Goal: Information Seeking & Learning: Learn about a topic

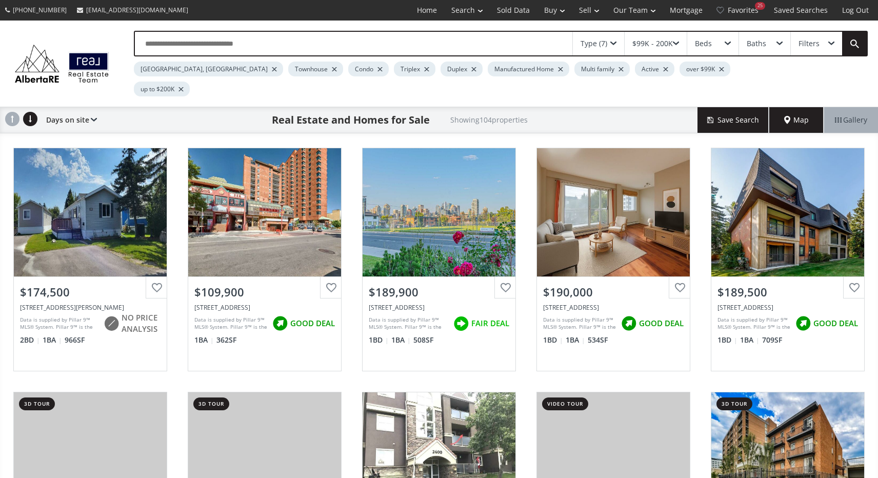
click at [184, 87] on div at bounding box center [181, 89] width 5 height 4
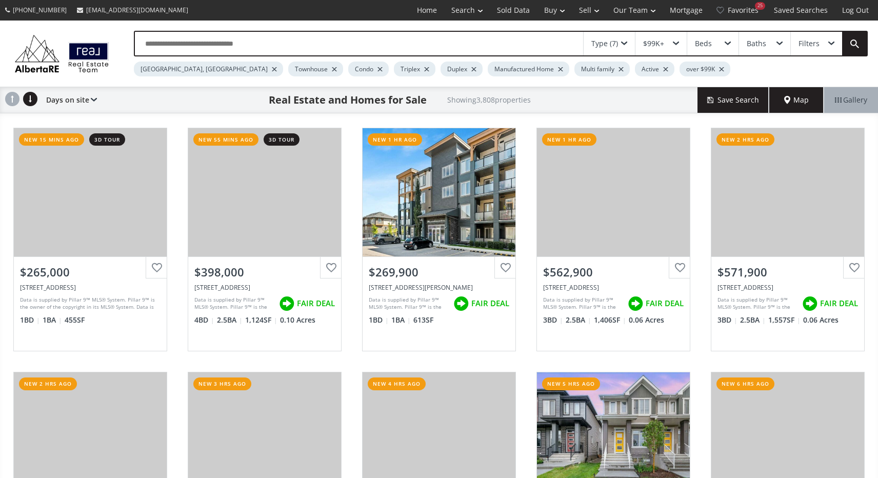
click at [729, 34] on div "Beds" at bounding box center [712, 44] width 51 height 24
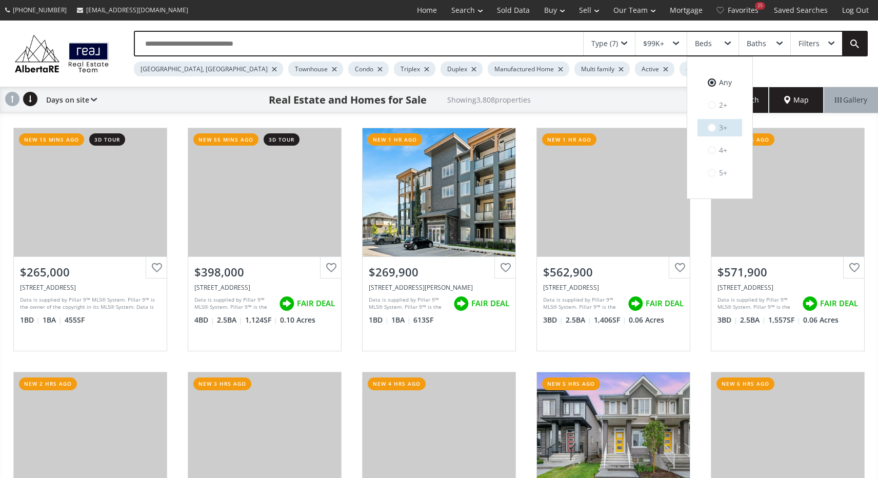
click at [708, 123] on span at bounding box center [712, 128] width 8 height 10
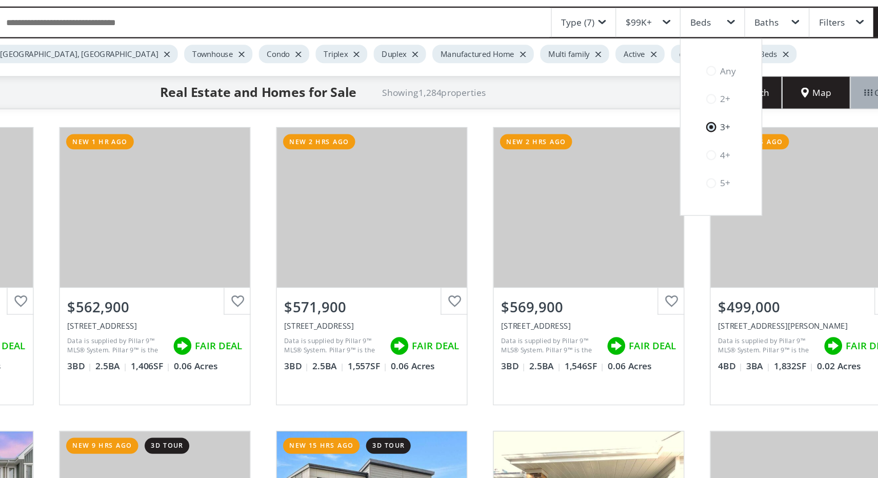
click at [636, 32] on div "$99K+" at bounding box center [661, 44] width 51 height 24
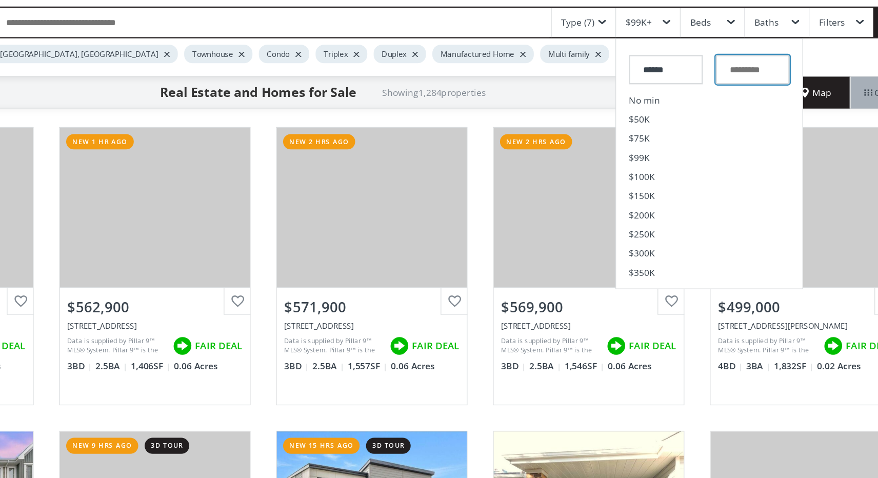
click at [716, 70] on input "text" at bounding box center [746, 82] width 60 height 24
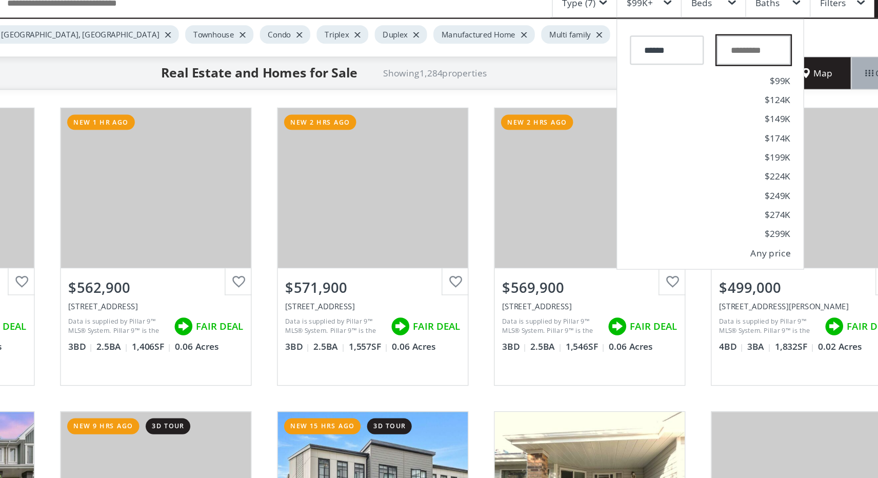
scroll to position [29, 0]
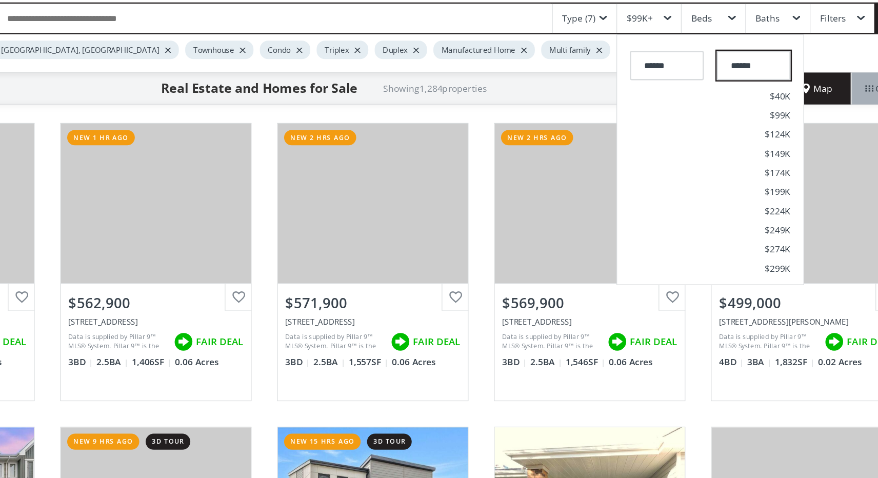
type input "*******"
click at [665, 45] on div "Type (7) $99K+ ****** ******* No min $50K $75K $99K $100K $150K $200K $250K $30…" at bounding box center [490, 25] width 755 height 46
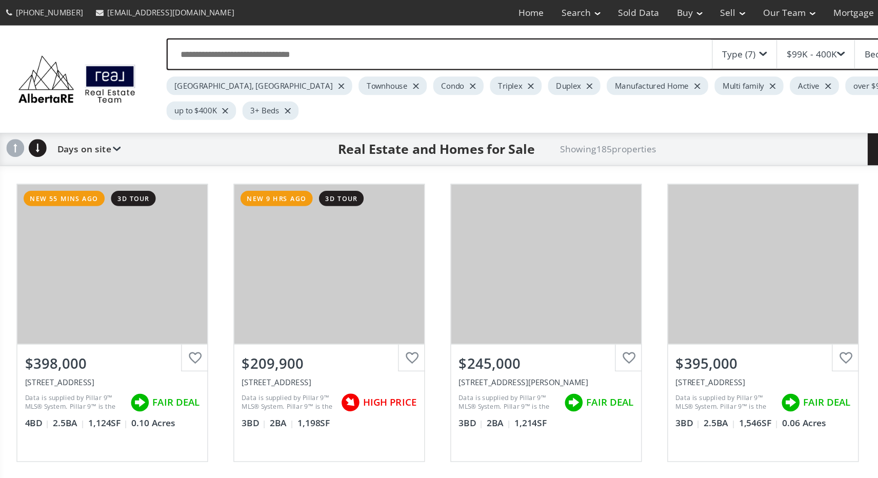
click at [558, 69] on div at bounding box center [560, 69] width 5 height 4
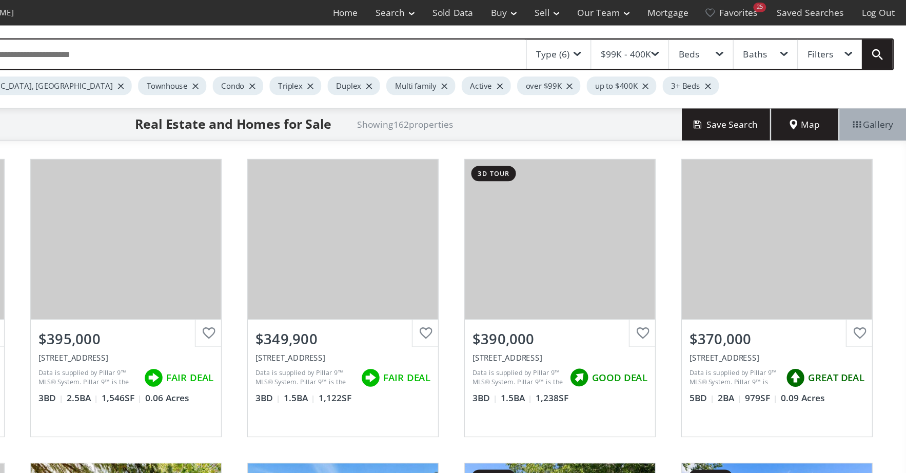
click at [812, 101] on span "Map" at bounding box center [824, 100] width 25 height 10
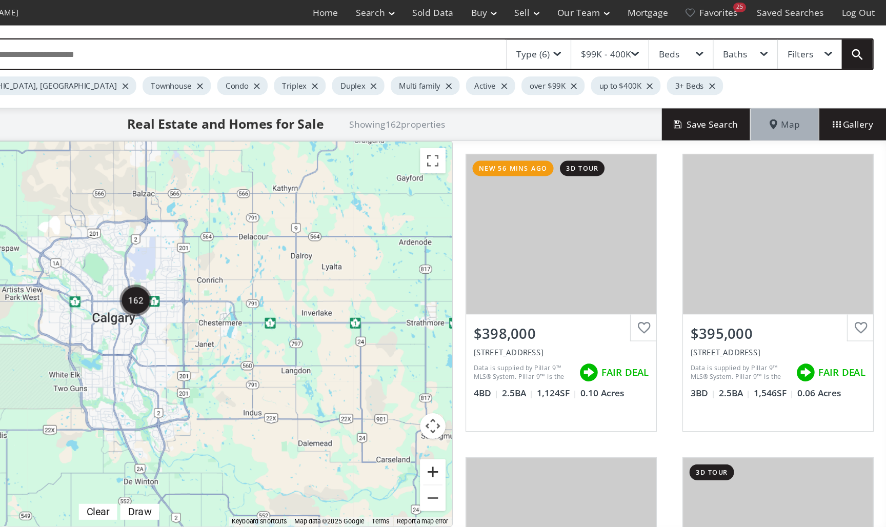
click at [511, 376] on button "Zoom in" at bounding box center [521, 379] width 21 height 21
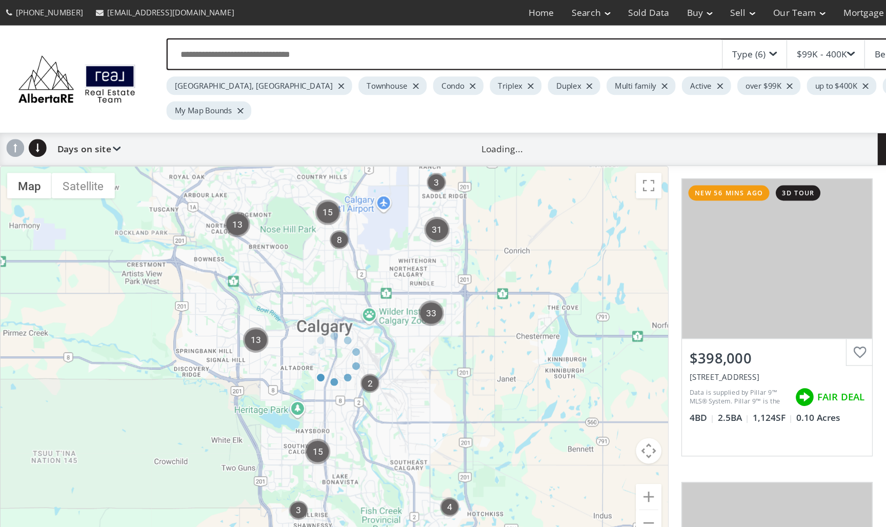
drag, startPoint x: 231, startPoint y: 281, endPoint x: 317, endPoint y: 252, distance: 90.4
click at [318, 253] on div at bounding box center [269, 288] width 538 height 310
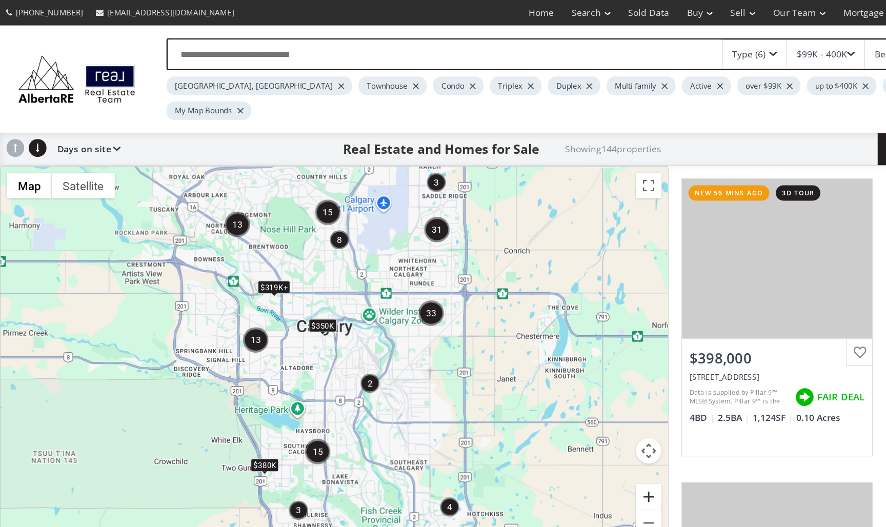
click at [522, 389] on button "Zoom in" at bounding box center [521, 399] width 21 height 21
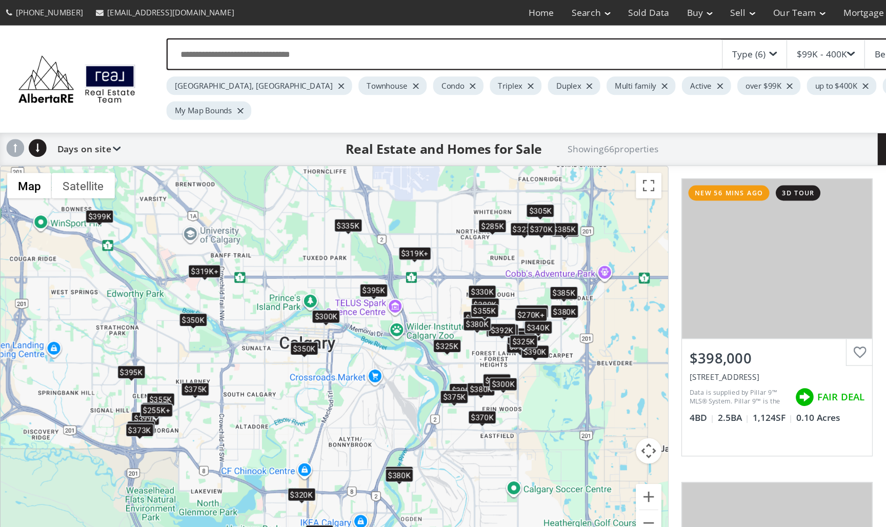
drag, startPoint x: 211, startPoint y: 225, endPoint x: 205, endPoint y: 265, distance: 40.1
click at [206, 265] on div "$398K $370K $395K $385K $319K+ $370K $355K $390K $240K $330K $390K $315K+ $270K…" at bounding box center [269, 288] width 537 height 309
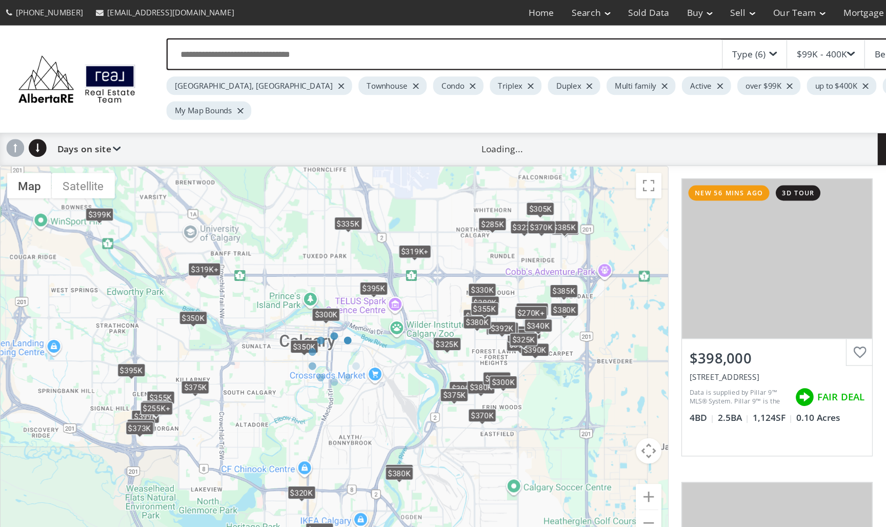
drag, startPoint x: 172, startPoint y: 213, endPoint x: 176, endPoint y: 235, distance: 22.4
click at [176, 235] on div at bounding box center [269, 288] width 538 height 310
drag, startPoint x: 204, startPoint y: 223, endPoint x: 203, endPoint y: 241, distance: 18.5
click at [204, 241] on div at bounding box center [269, 288] width 538 height 310
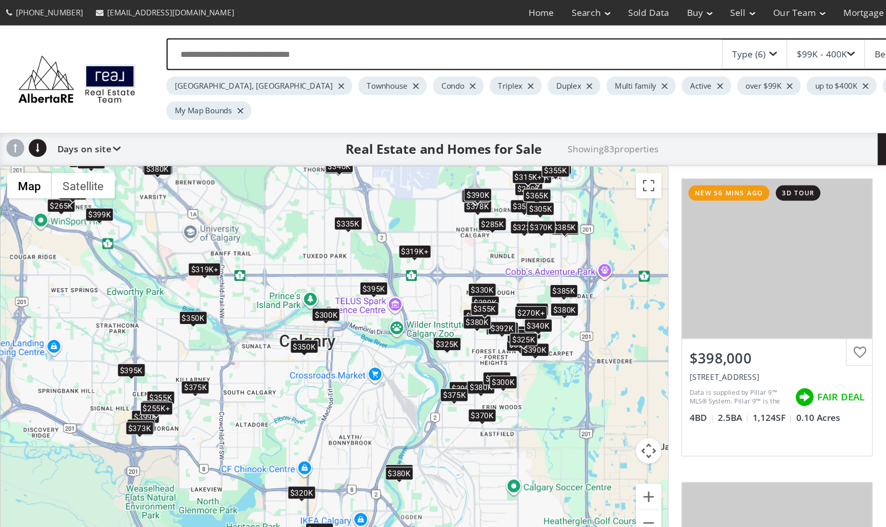
click at [167, 211] on div "$319K+" at bounding box center [164, 216] width 26 height 11
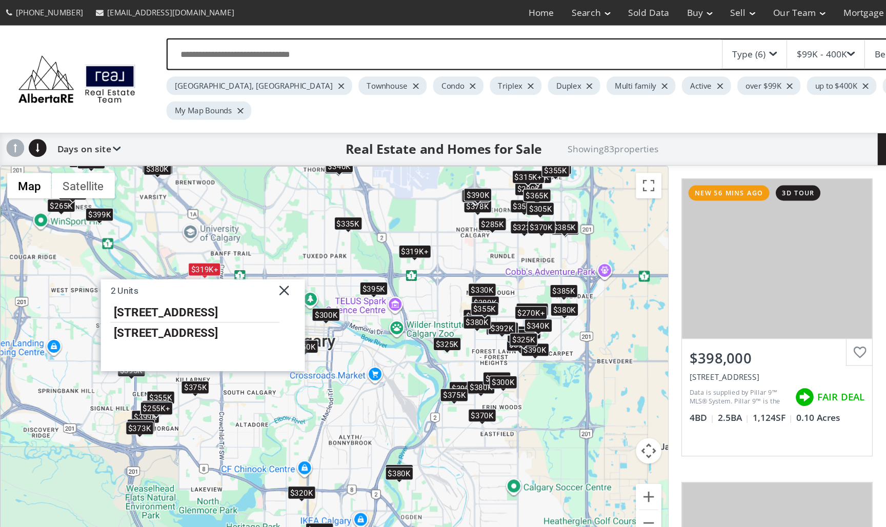
click at [205, 312] on div "$398K $350K $370K $395K $385K $265K $319K+ $370K $355K $240K $330K $390K $270K+…" at bounding box center [269, 288] width 537 height 309
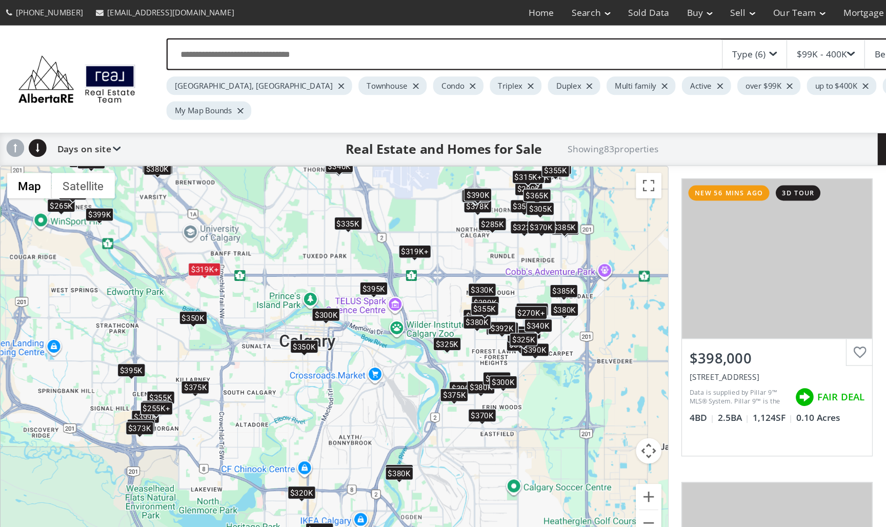
click at [244, 273] on div "$350K" at bounding box center [244, 278] width 23 height 11
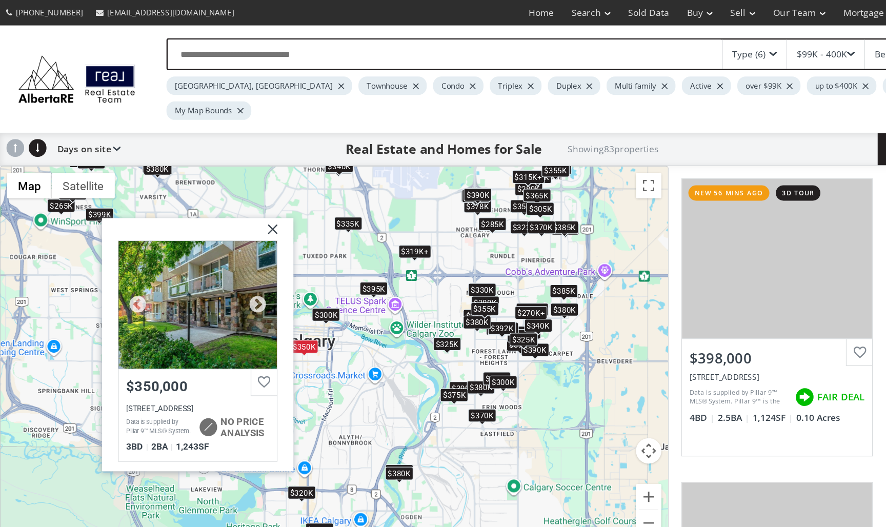
click at [193, 265] on div at bounding box center [158, 244] width 127 height 103
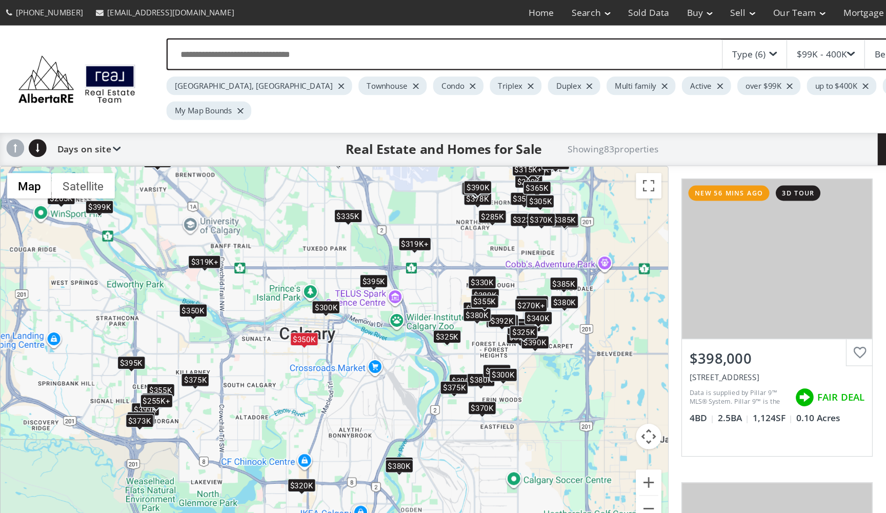
click at [147, 244] on div "$350K" at bounding box center [155, 249] width 23 height 11
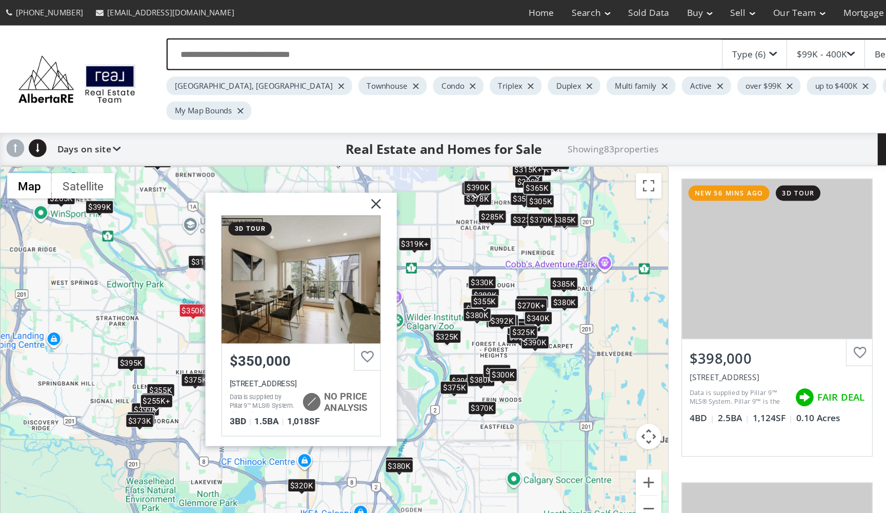
click at [350, 189] on div "$398K $350K $370K $395K $385K $265K $319K+ $370K $355K $240K $330K $390K $270K+…" at bounding box center [269, 283] width 537 height 298
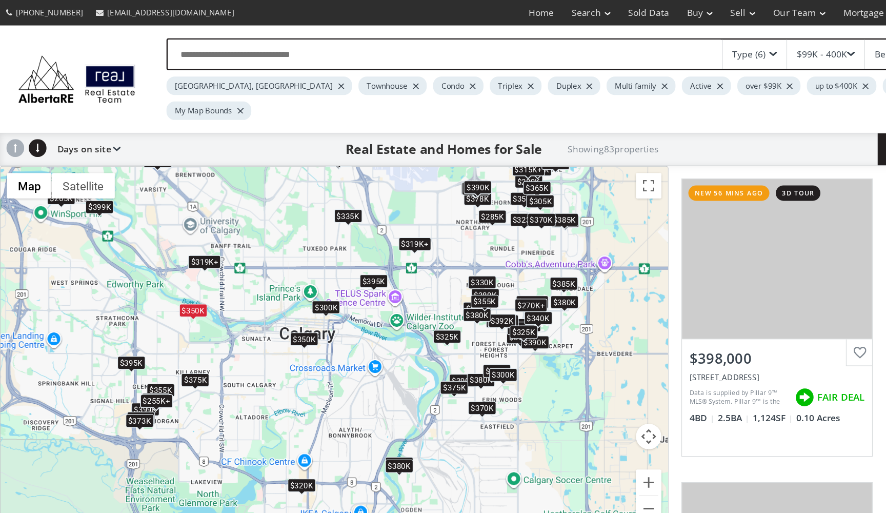
click at [82, 161] on div "$399K" at bounding box center [80, 166] width 23 height 11
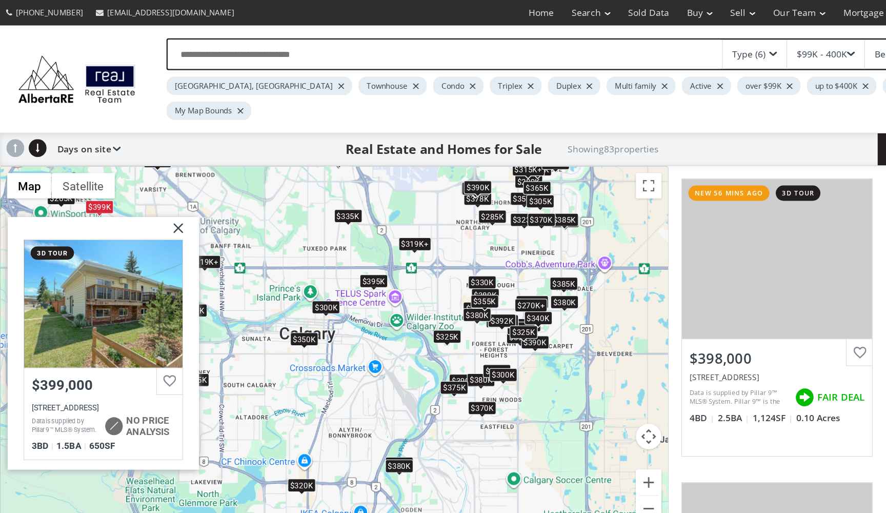
click at [196, 222] on div "$398K $350K $370K $395K $385K $265K $319K+ $370K $355K $240K $330K $390K $270K+…" at bounding box center [269, 283] width 537 height 298
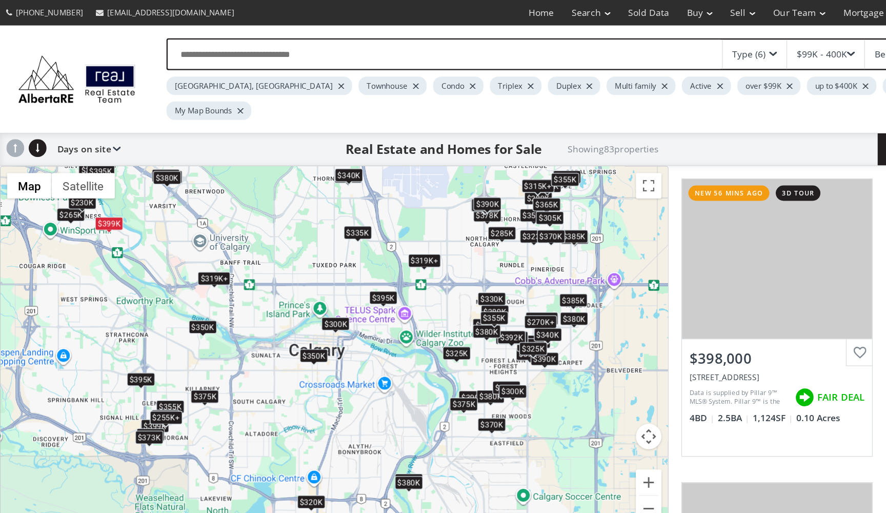
drag, startPoint x: 141, startPoint y: 145, endPoint x: 150, endPoint y: 162, distance: 19.5
click at [150, 162] on div "$398K $350K $370K $395K $385K $265K $319K+ $370K $355K $240K $330K $390K $270K+…" at bounding box center [269, 283] width 537 height 298
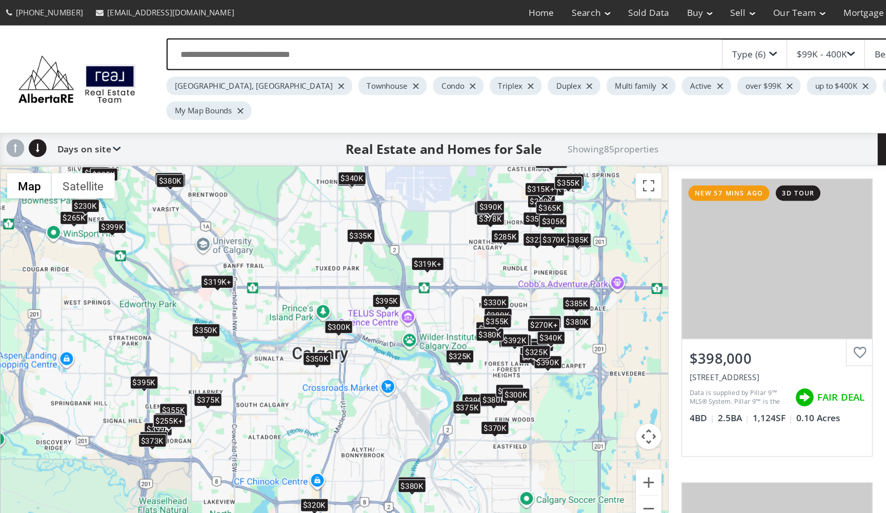
click at [270, 258] on div "$300K" at bounding box center [272, 263] width 23 height 11
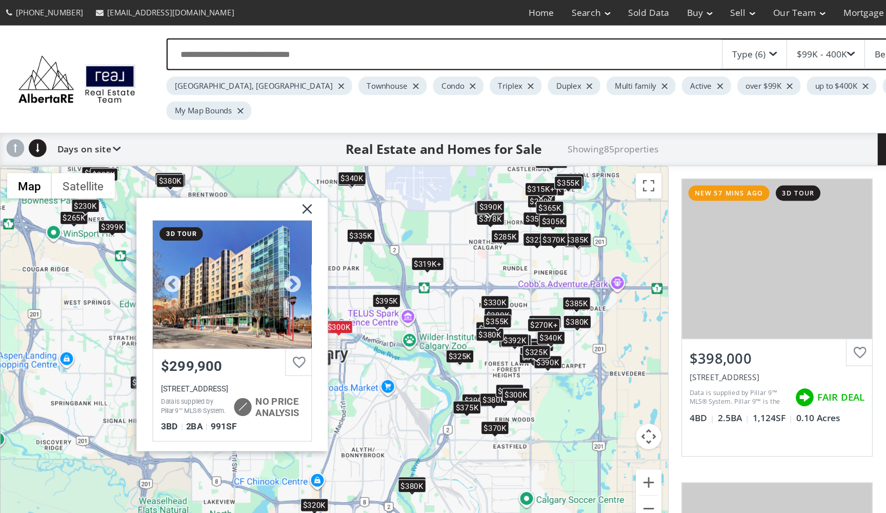
click at [209, 216] on div at bounding box center [186, 228] width 127 height 103
click at [249, 159] on img at bounding box center [243, 172] width 26 height 26
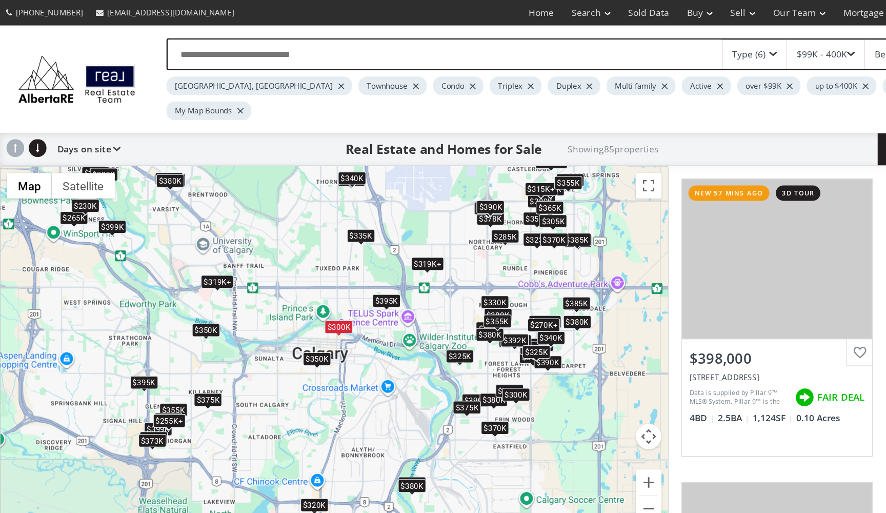
click at [168, 316] on div "$375K" at bounding box center [167, 321] width 23 height 11
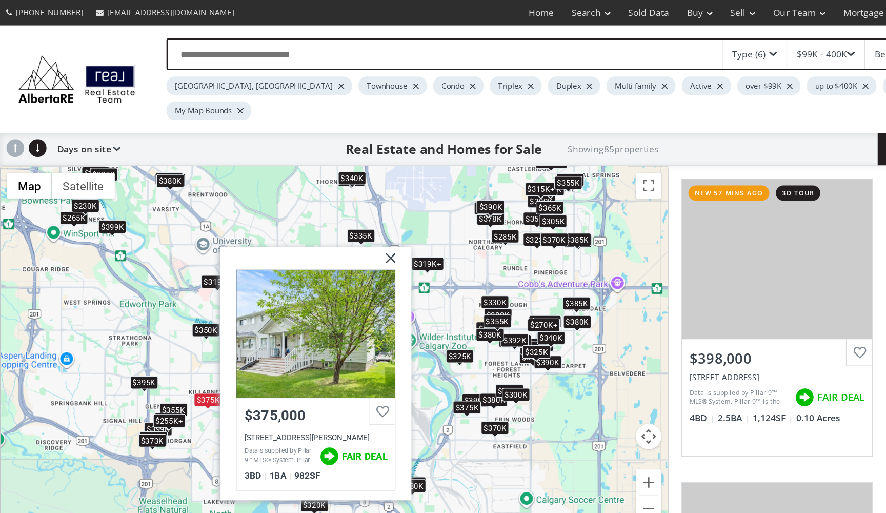
click at [315, 199] on img at bounding box center [311, 212] width 26 height 26
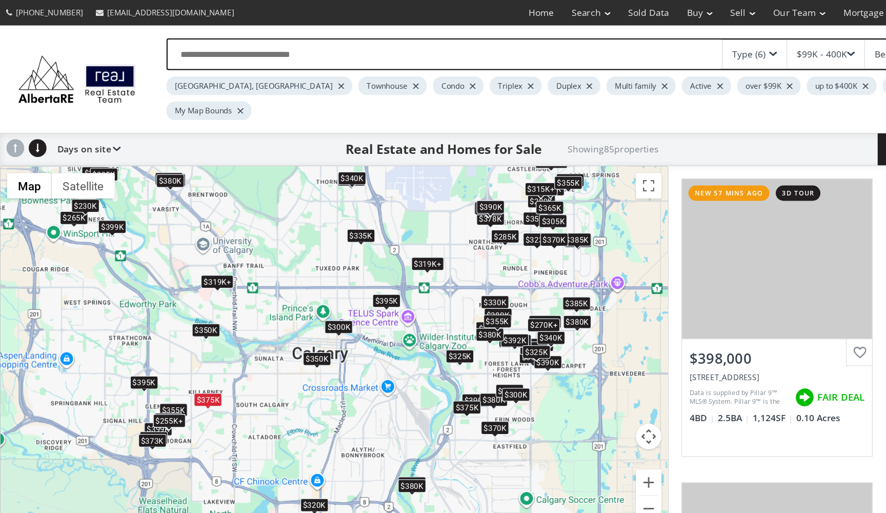
click at [278, 258] on div "$300K" at bounding box center [272, 263] width 23 height 11
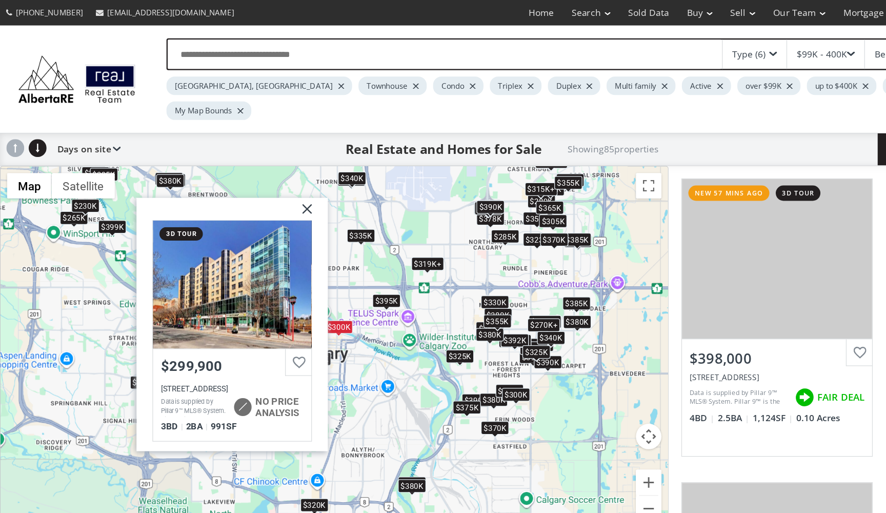
click at [247, 159] on img at bounding box center [243, 172] width 26 height 26
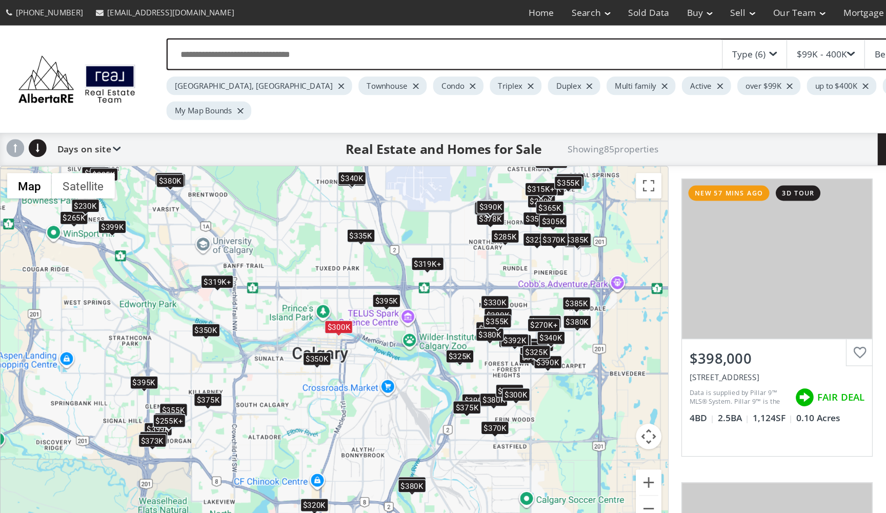
click at [85, 177] on div "$399K" at bounding box center [90, 182] width 23 height 11
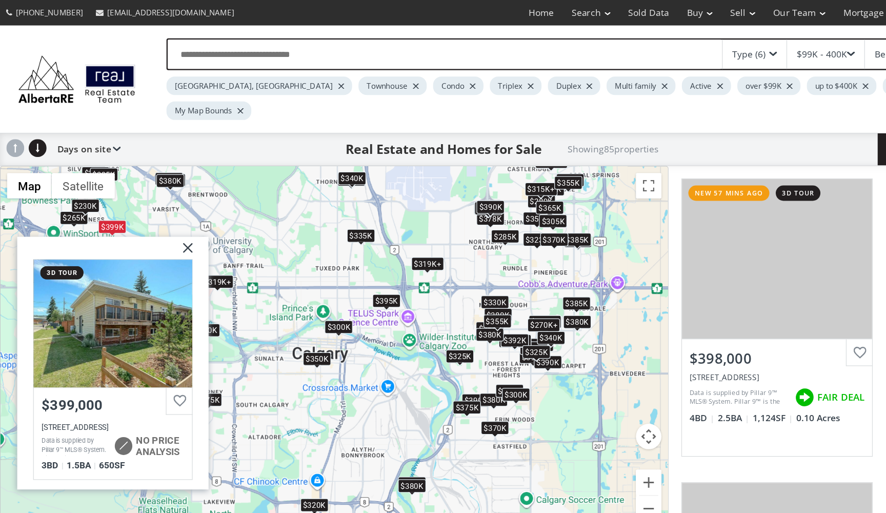
click at [70, 160] on div "$230K" at bounding box center [68, 165] width 23 height 11
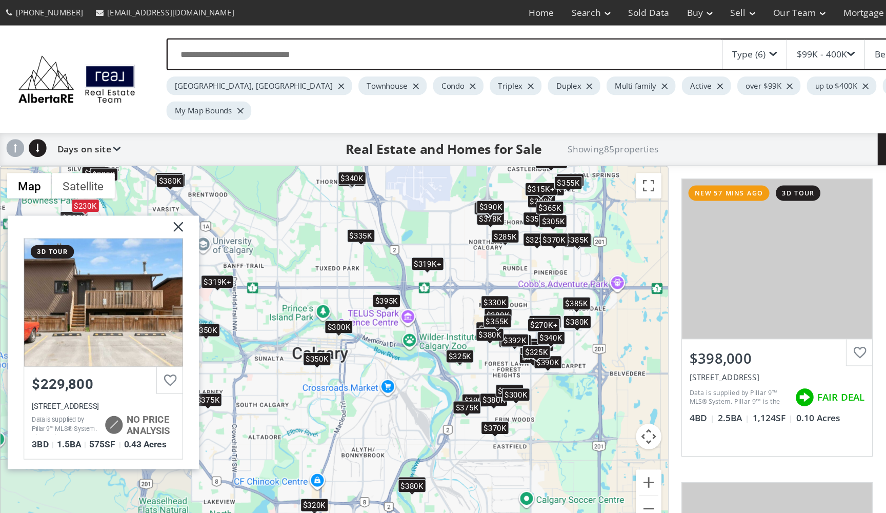
click at [141, 173] on img at bounding box center [140, 186] width 26 height 26
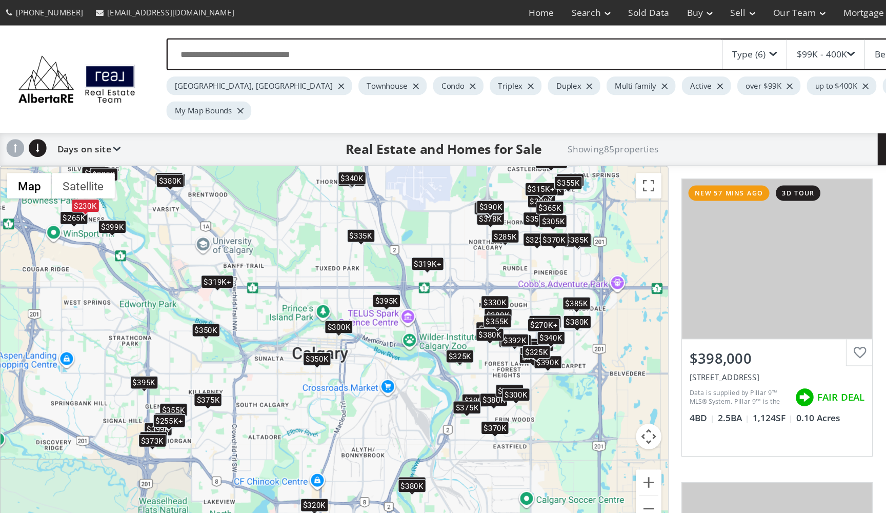
click at [97, 177] on div "$399K" at bounding box center [90, 182] width 23 height 11
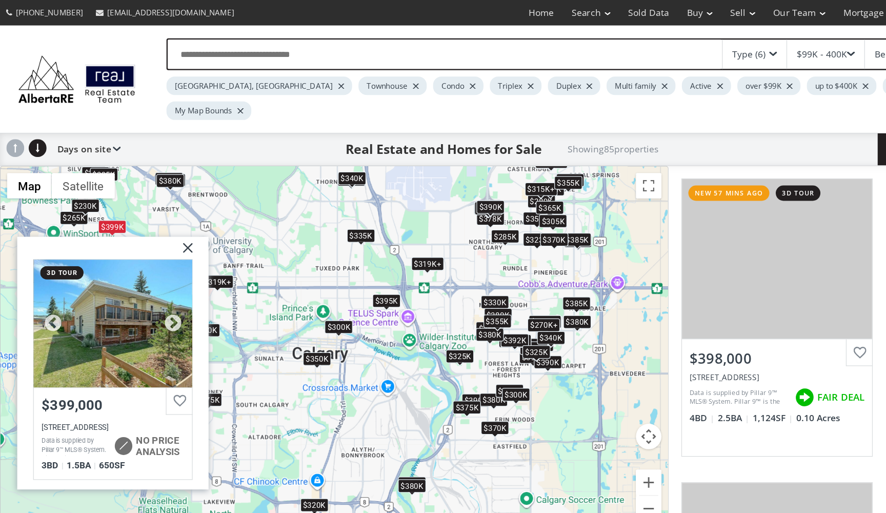
click at [96, 216] on div at bounding box center [90, 260] width 127 height 103
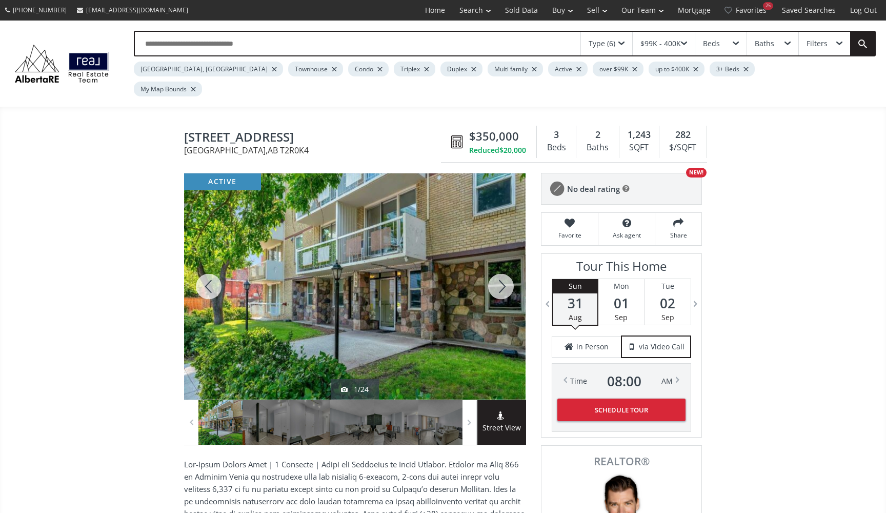
click at [507, 276] on div at bounding box center [501, 286] width 49 height 226
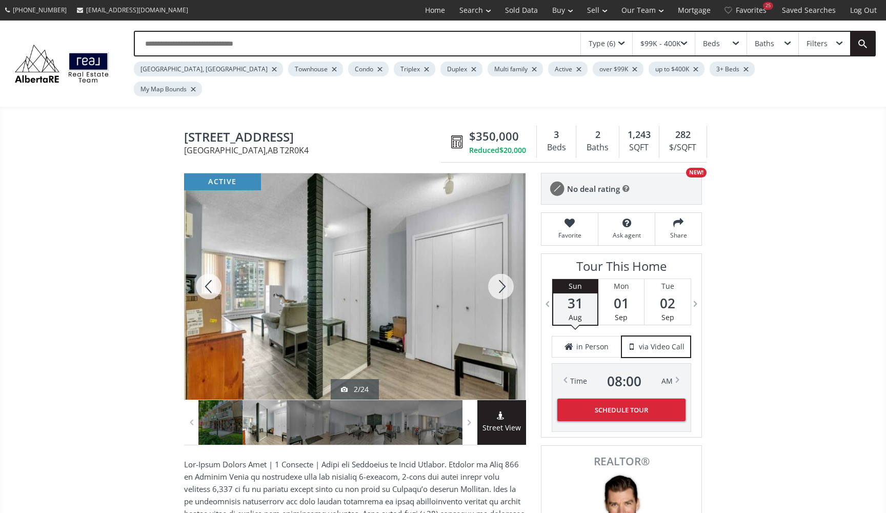
click at [507, 276] on div at bounding box center [501, 286] width 49 height 226
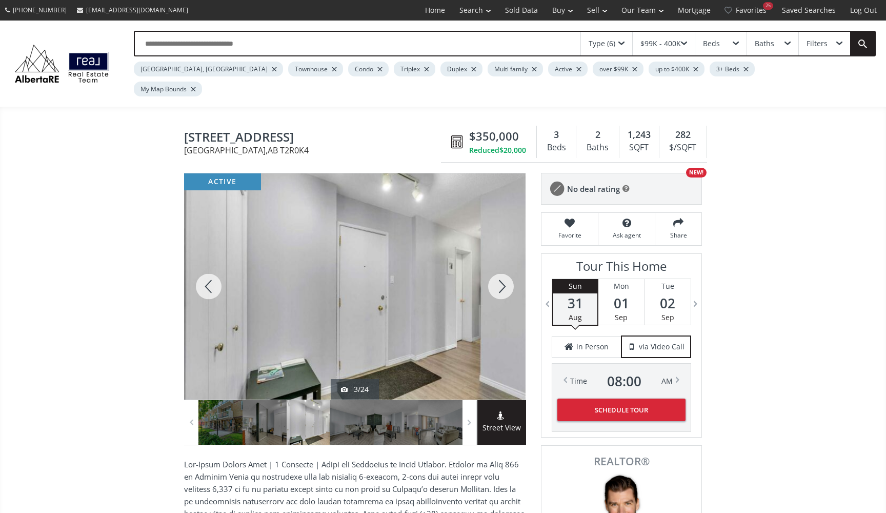
click at [507, 276] on div at bounding box center [501, 286] width 49 height 226
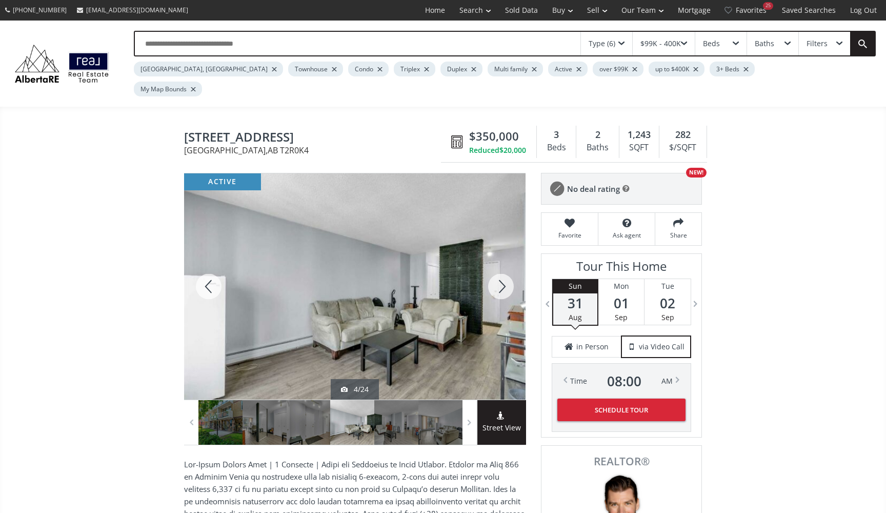
click at [507, 276] on div at bounding box center [501, 286] width 49 height 226
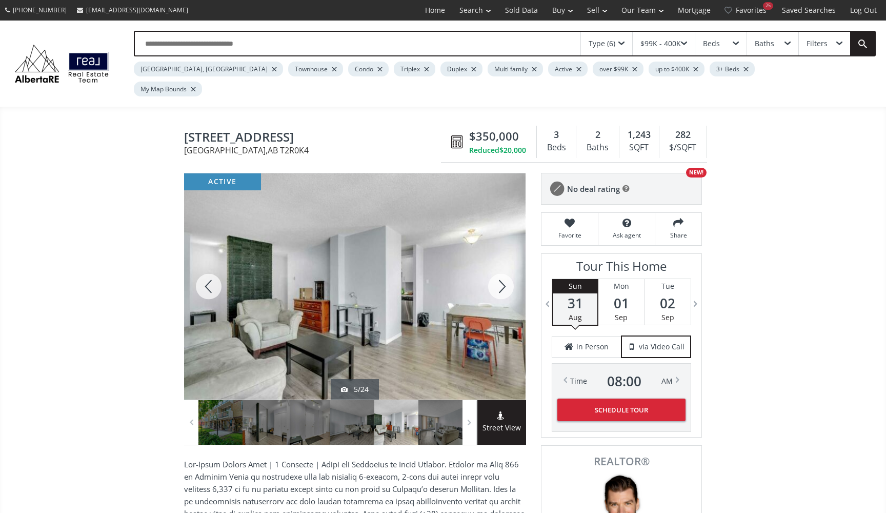
click at [507, 276] on div at bounding box center [501, 286] width 49 height 226
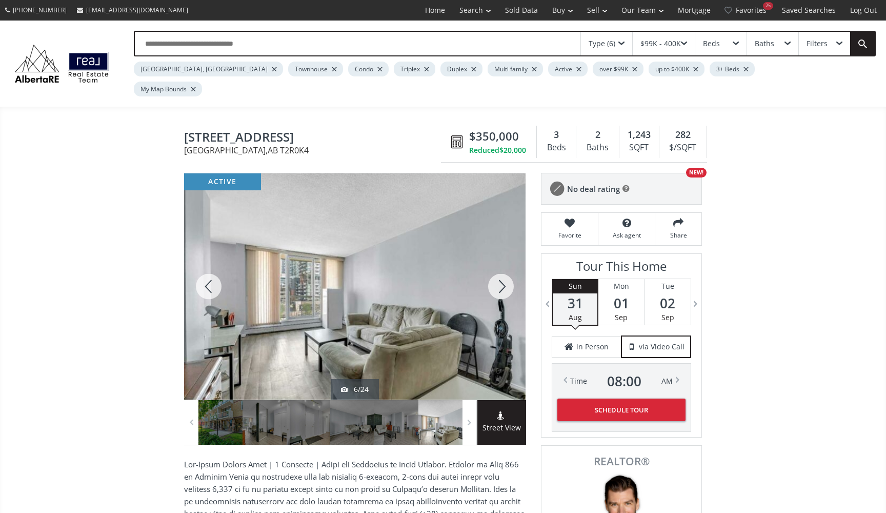
click at [507, 276] on div at bounding box center [501, 286] width 49 height 226
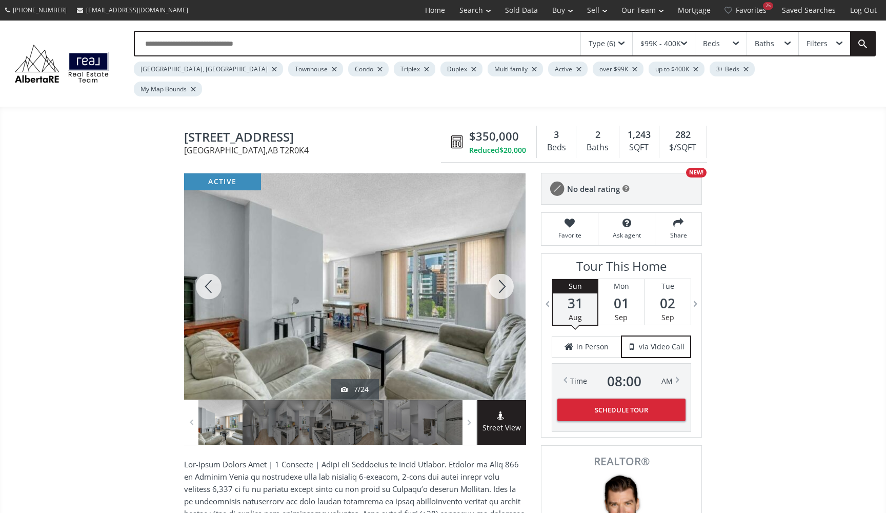
click at [507, 276] on div at bounding box center [501, 286] width 49 height 226
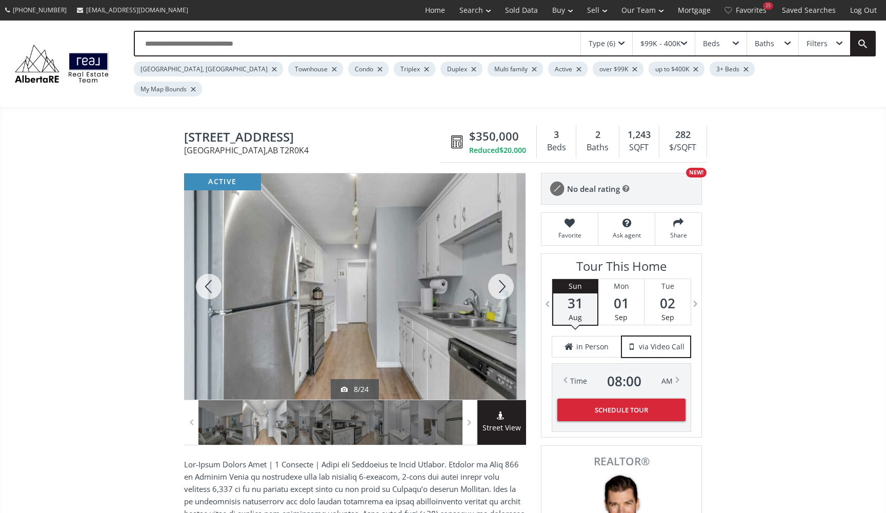
click at [507, 276] on div at bounding box center [501, 286] width 49 height 226
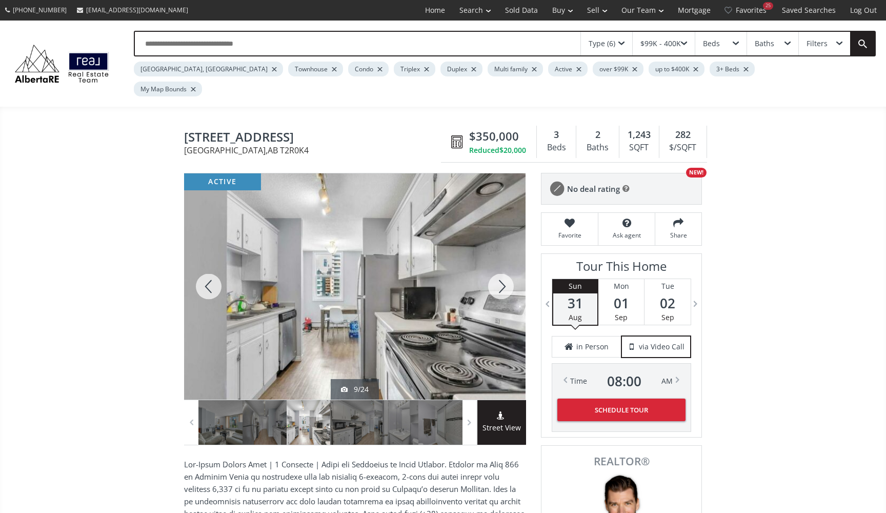
click at [507, 276] on div at bounding box center [501, 286] width 49 height 226
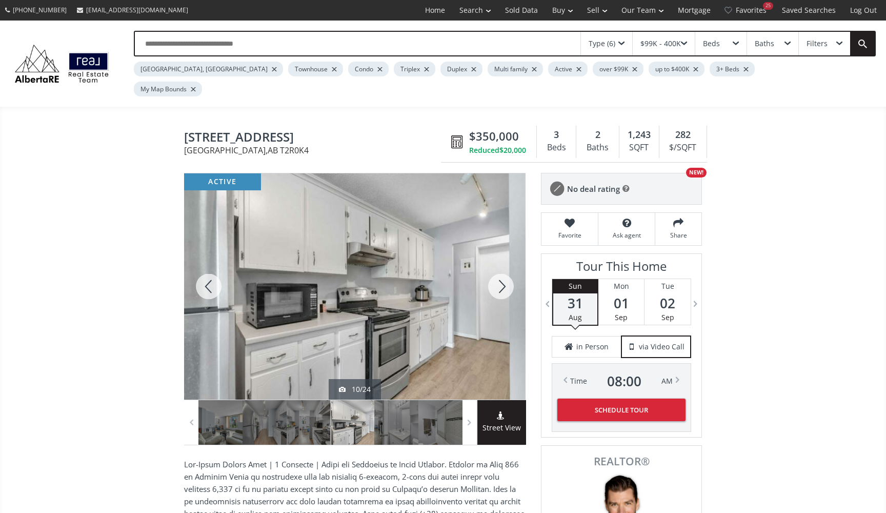
click at [507, 276] on div at bounding box center [501, 286] width 49 height 226
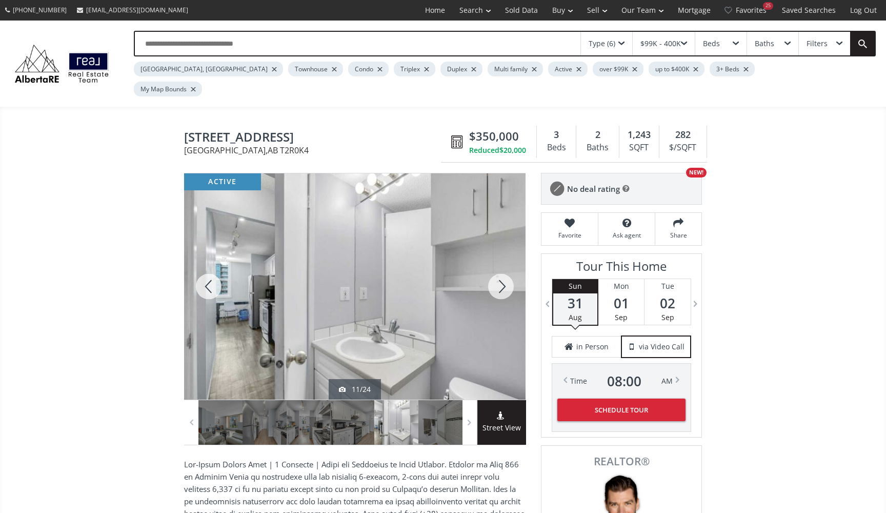
click at [507, 276] on div at bounding box center [501, 286] width 49 height 226
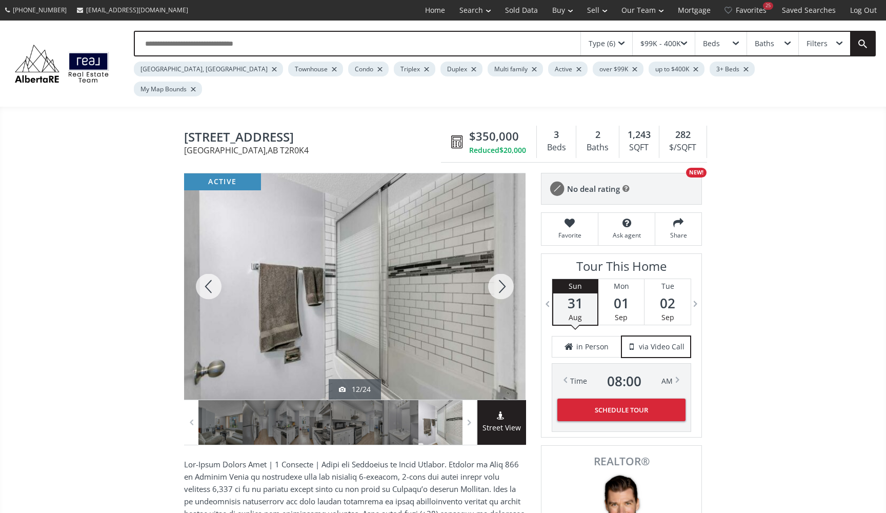
click at [507, 276] on div at bounding box center [501, 286] width 49 height 226
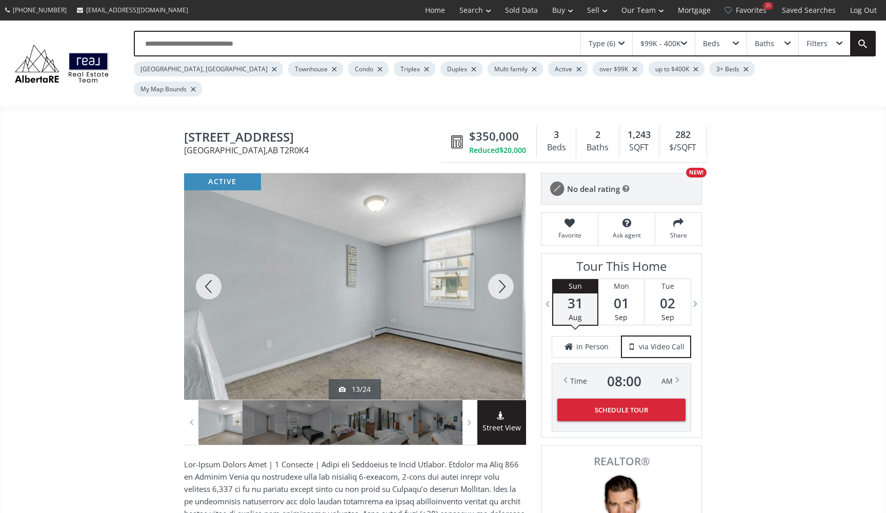
click at [507, 276] on div at bounding box center [501, 286] width 49 height 226
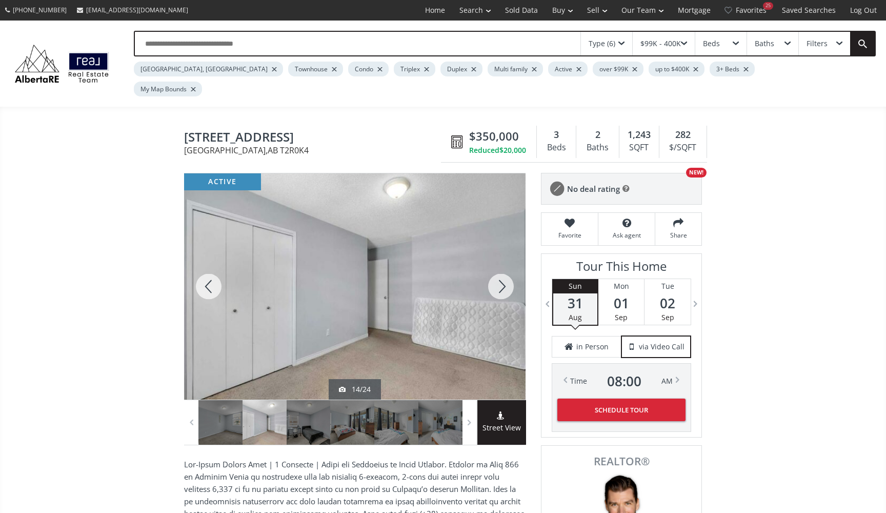
click at [507, 276] on div at bounding box center [501, 286] width 49 height 226
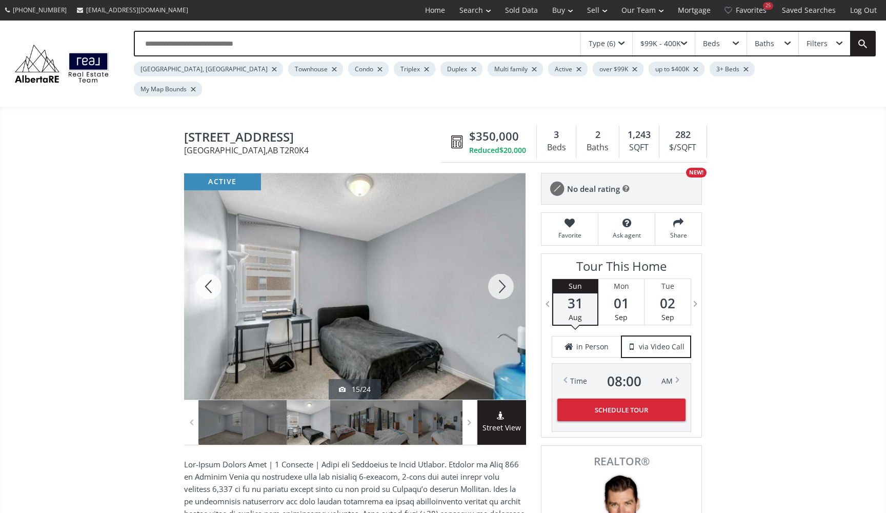
click at [507, 276] on div at bounding box center [501, 286] width 49 height 226
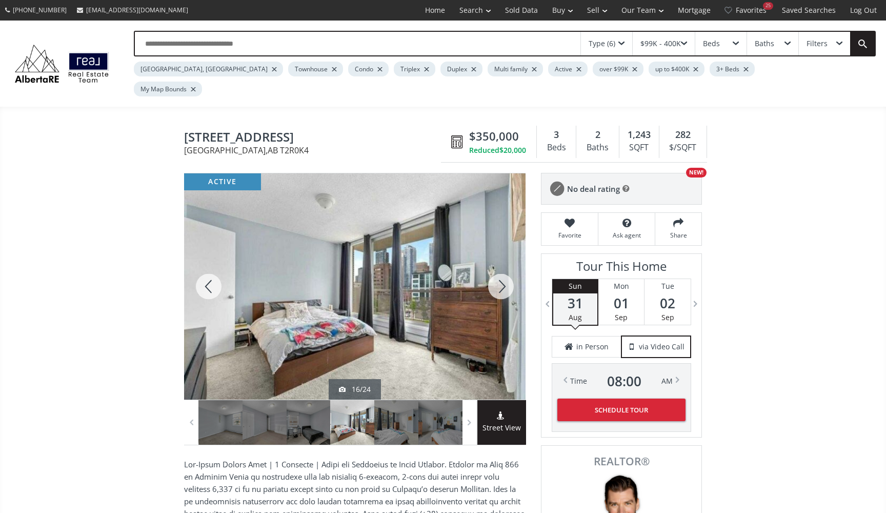
click at [507, 276] on div at bounding box center [501, 286] width 49 height 226
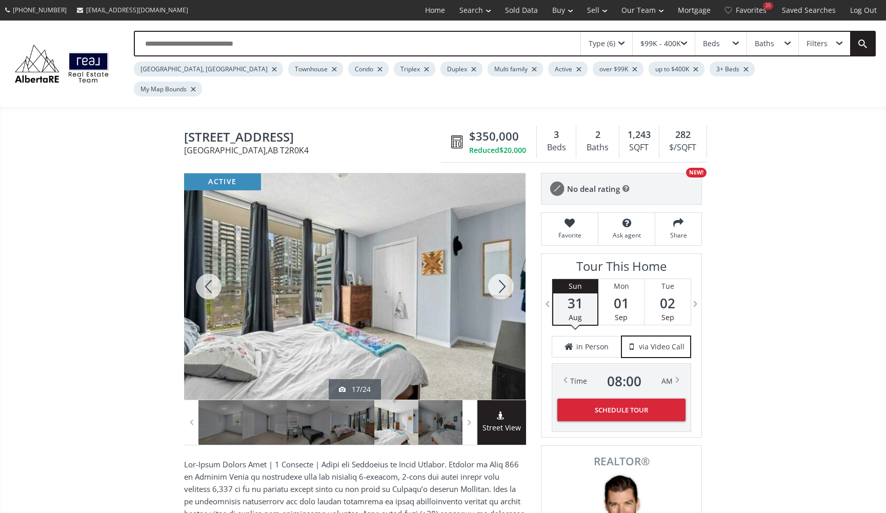
click at [507, 276] on div at bounding box center [501, 286] width 49 height 226
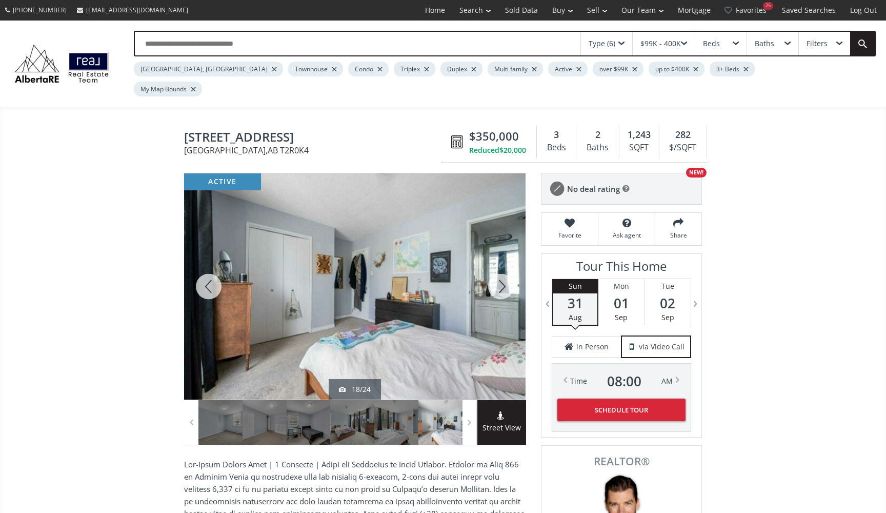
click at [507, 276] on div at bounding box center [501, 286] width 49 height 226
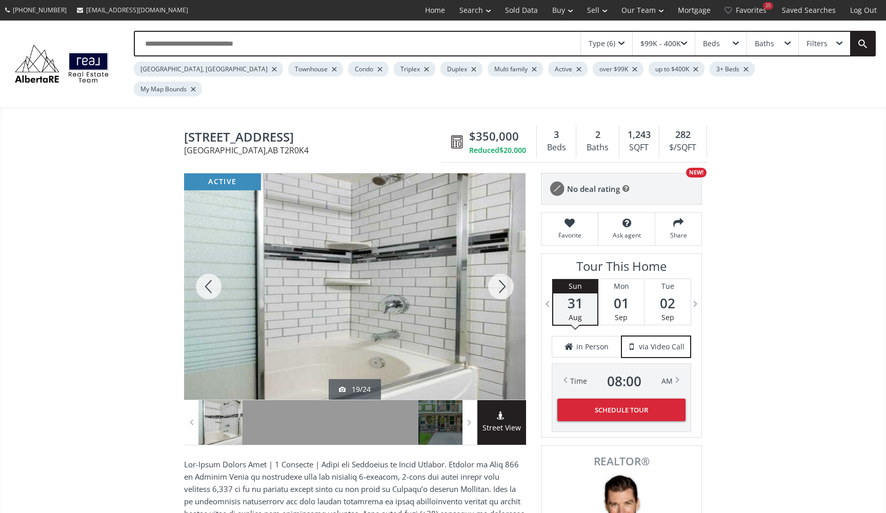
click at [507, 276] on div at bounding box center [501, 286] width 49 height 226
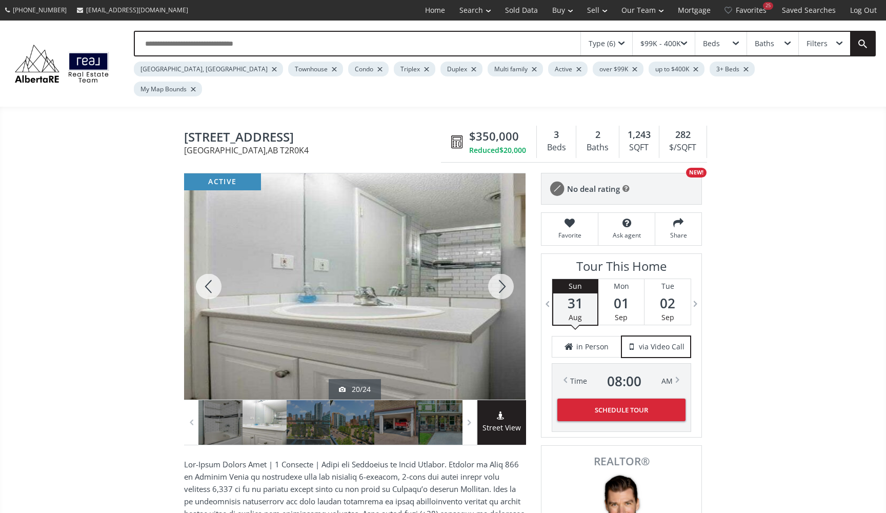
click at [507, 276] on div at bounding box center [501, 286] width 49 height 226
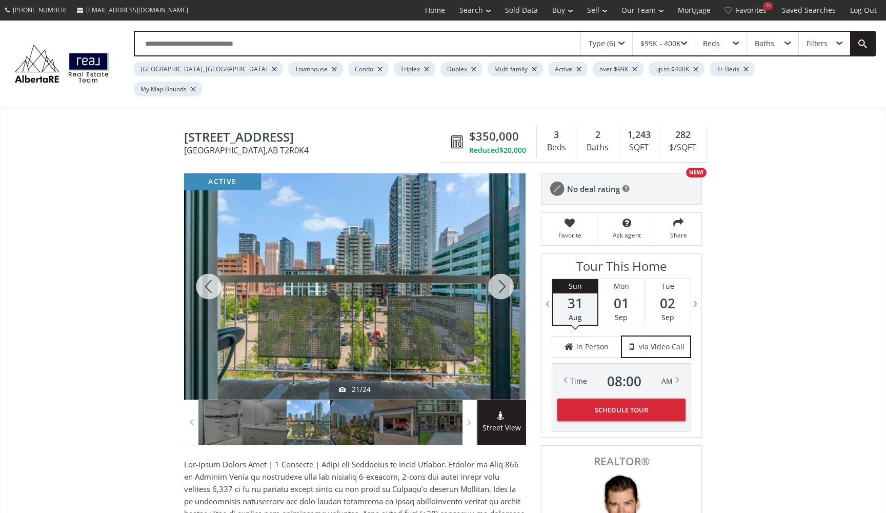
click at [507, 276] on div at bounding box center [501, 286] width 49 height 226
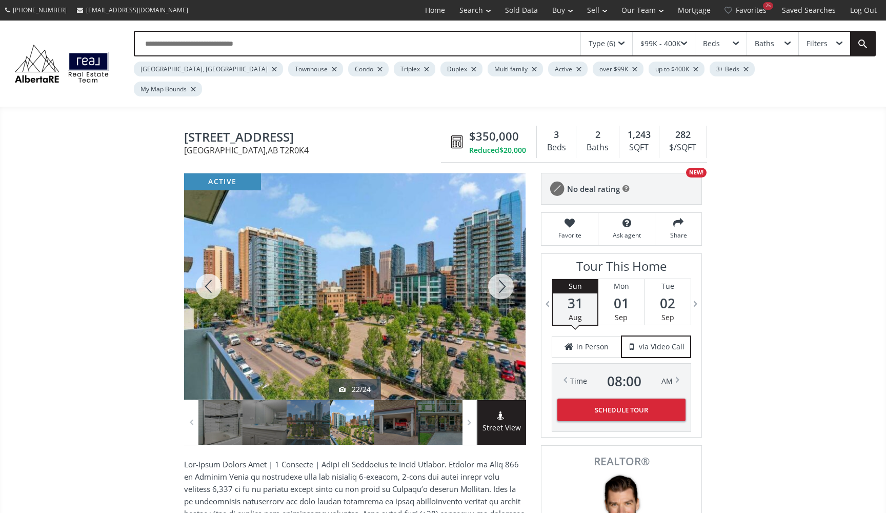
click at [507, 277] on div at bounding box center [501, 286] width 49 height 226
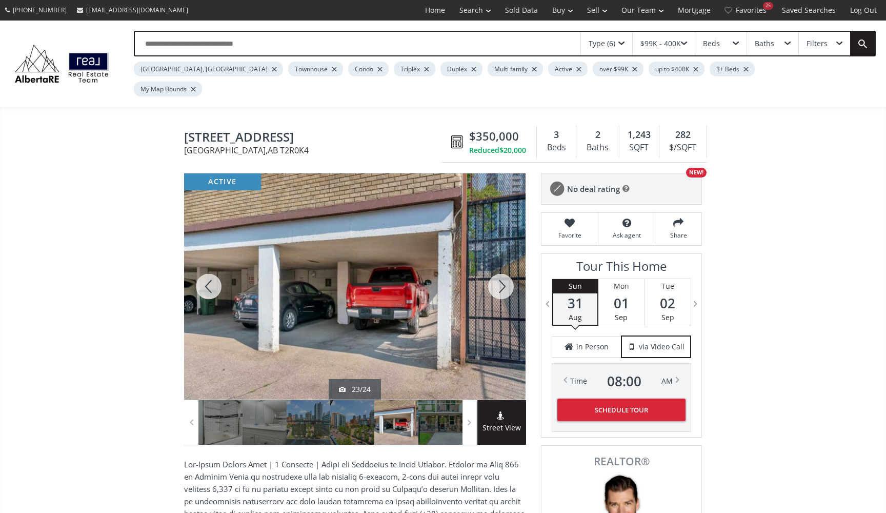
click at [507, 277] on div at bounding box center [501, 286] width 49 height 226
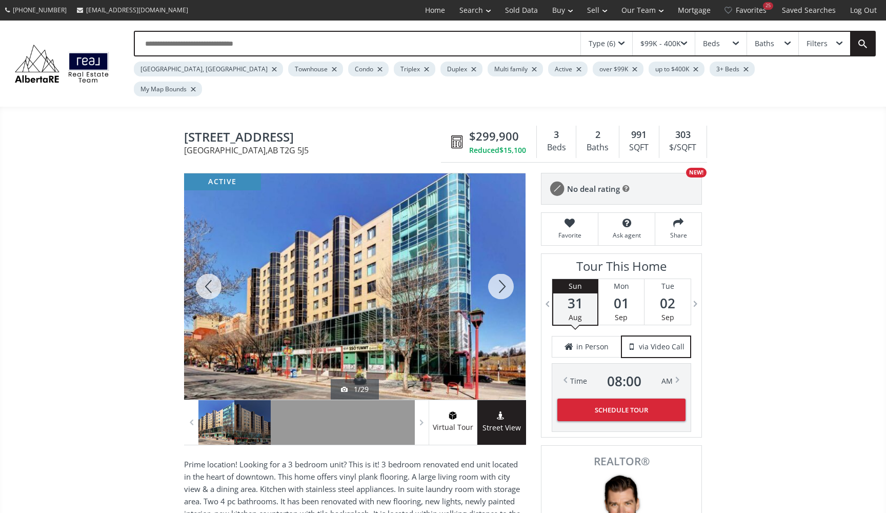
click at [499, 266] on div at bounding box center [501, 286] width 49 height 226
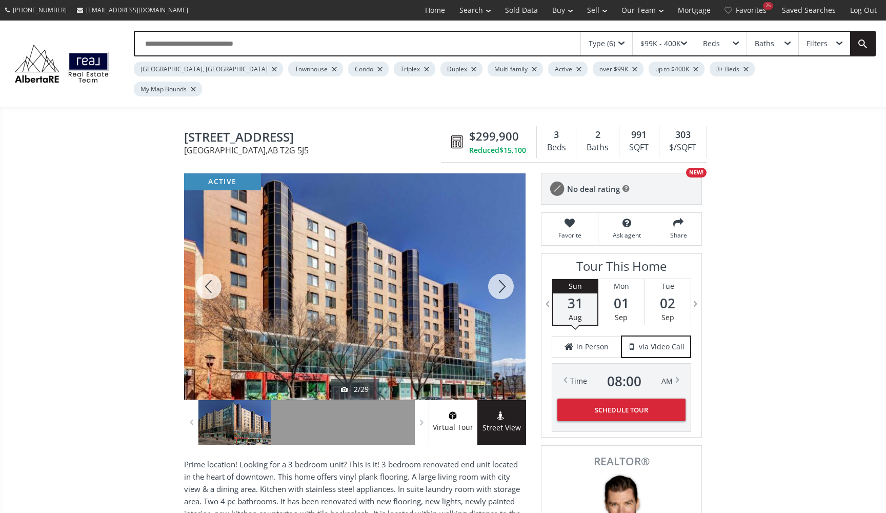
click at [499, 268] on div at bounding box center [501, 286] width 49 height 226
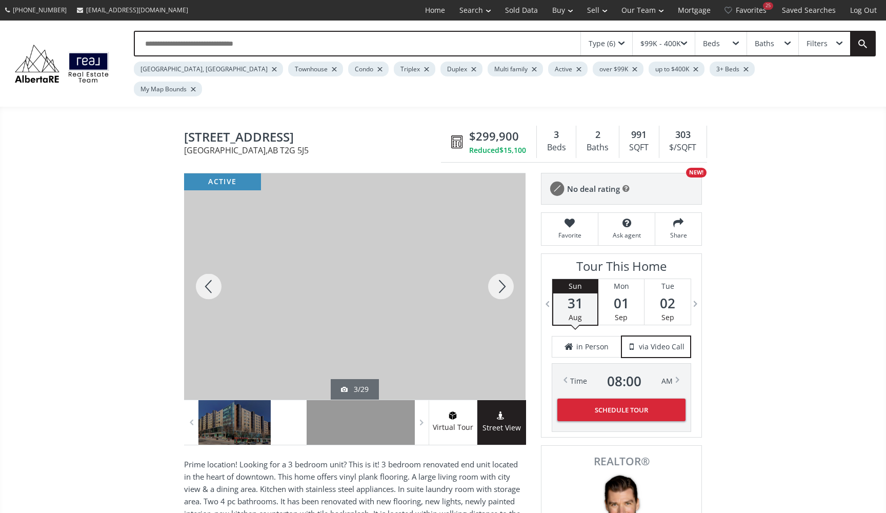
click at [499, 268] on div at bounding box center [501, 286] width 49 height 226
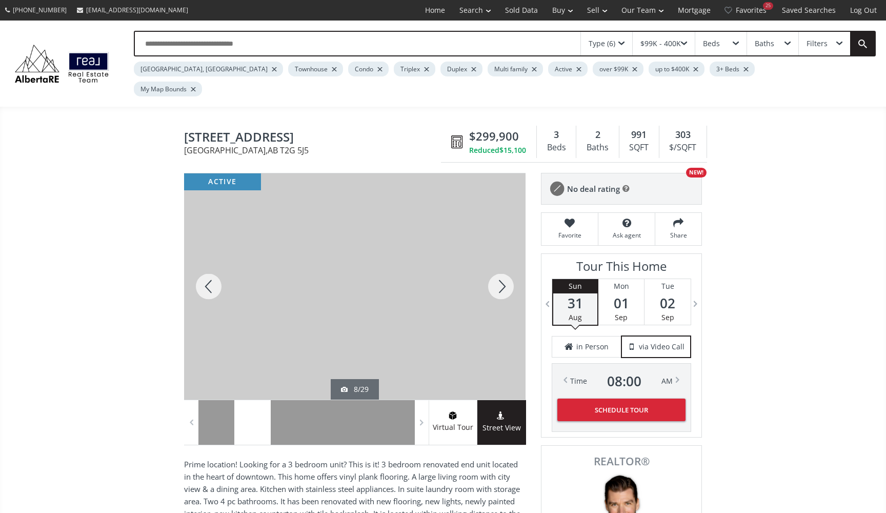
click at [499, 268] on div at bounding box center [501, 286] width 49 height 226
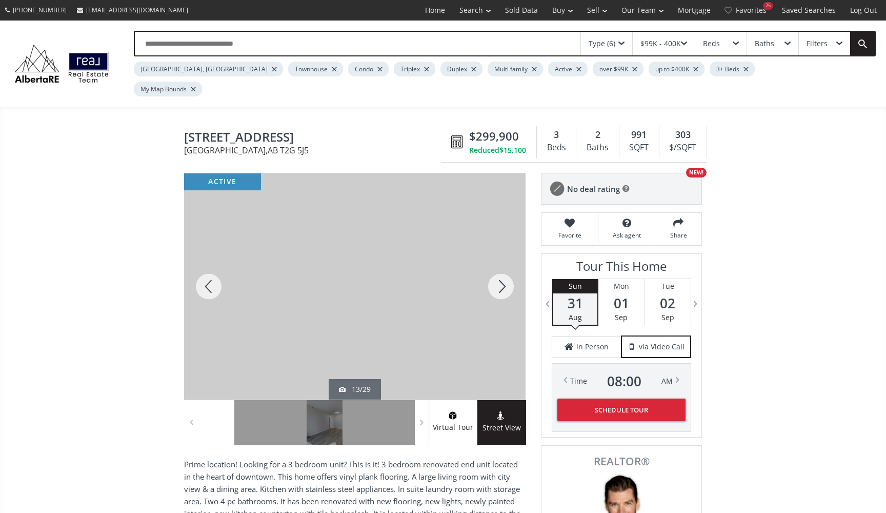
click at [499, 269] on div at bounding box center [501, 286] width 49 height 226
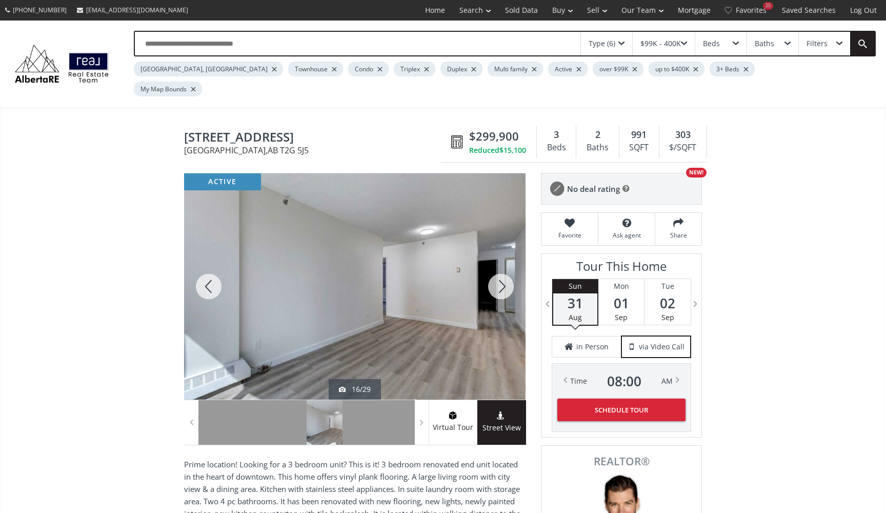
click at [499, 269] on div at bounding box center [501, 286] width 49 height 226
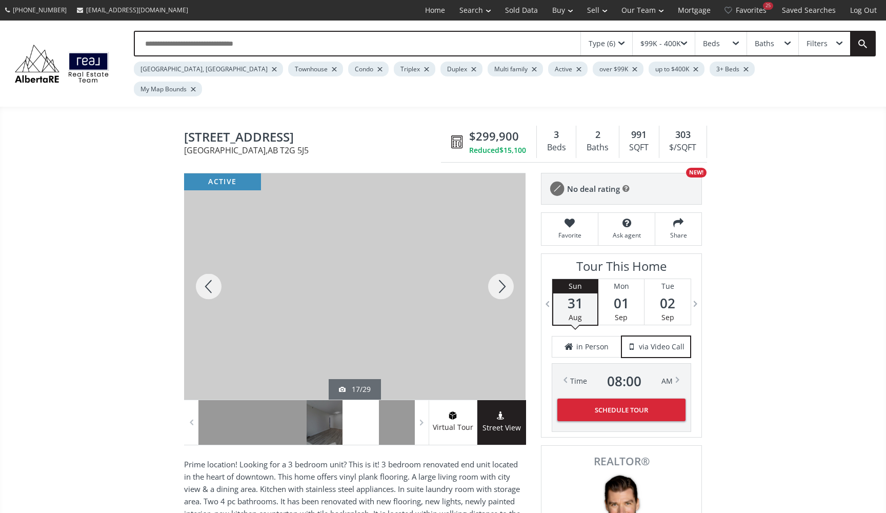
click at [499, 269] on div at bounding box center [501, 286] width 49 height 226
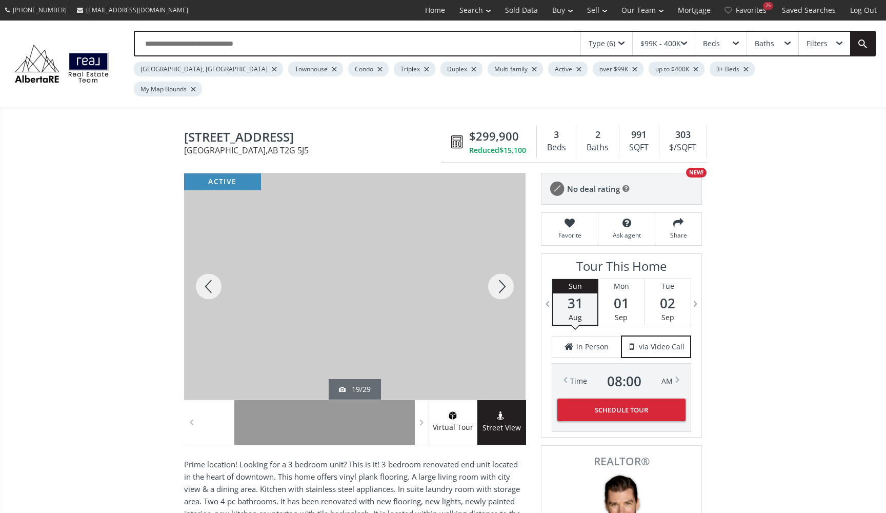
click at [499, 269] on div at bounding box center [501, 286] width 49 height 226
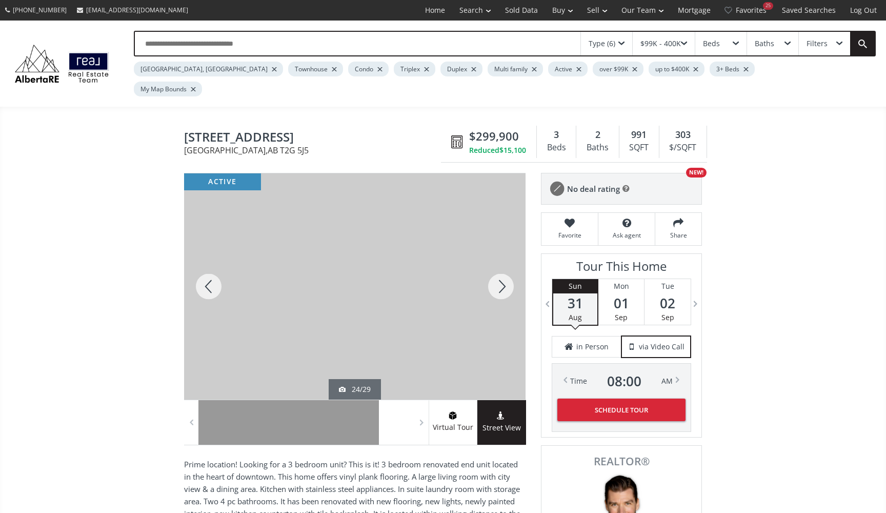
click at [499, 269] on div at bounding box center [501, 286] width 49 height 226
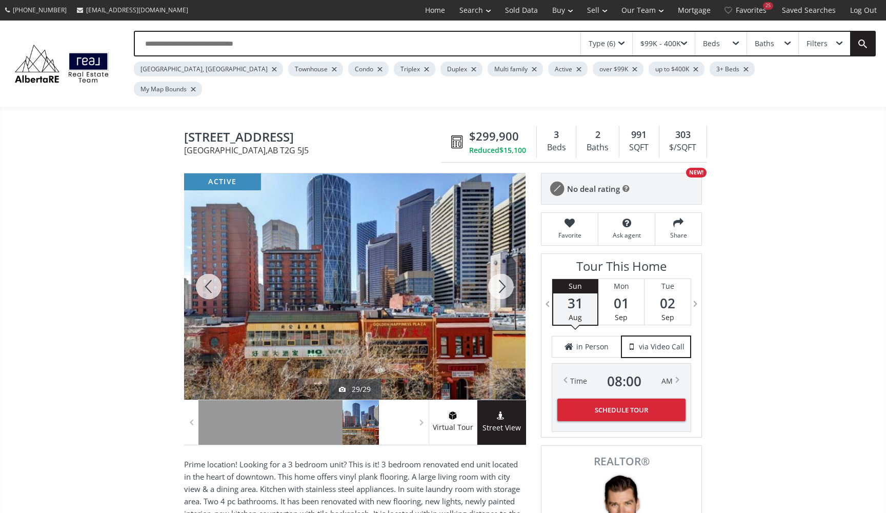
click at [499, 269] on div at bounding box center [501, 286] width 49 height 226
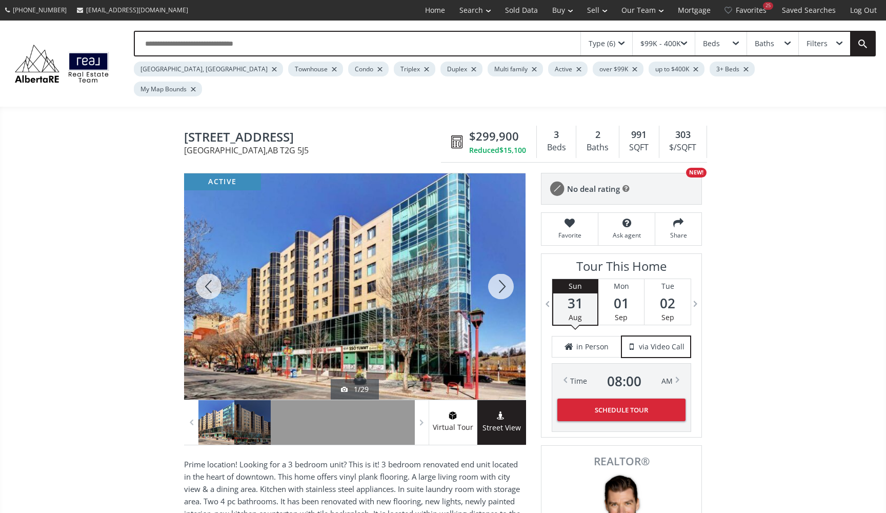
click at [499, 269] on div at bounding box center [501, 286] width 49 height 226
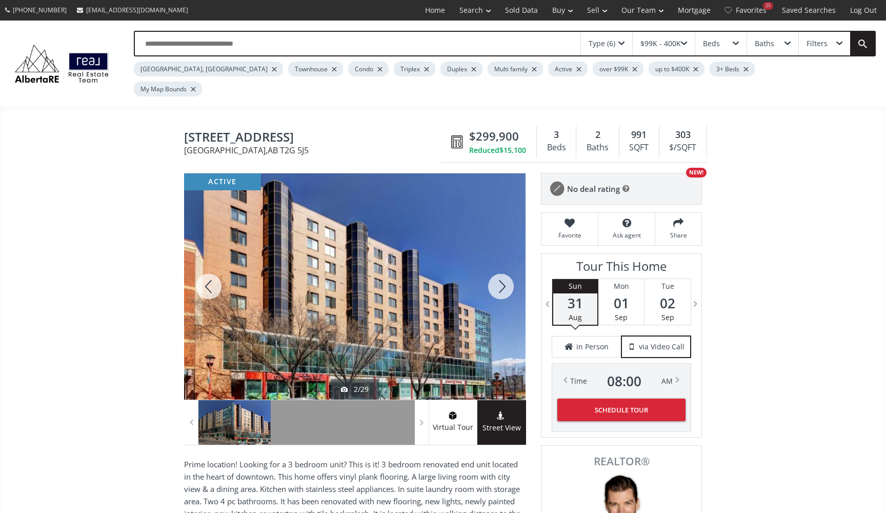
click at [499, 269] on div at bounding box center [501, 286] width 49 height 226
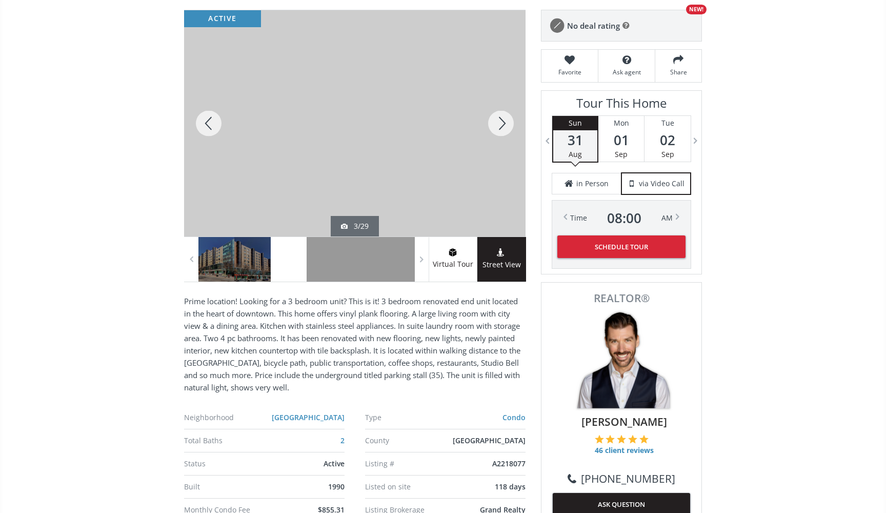
scroll to position [165, 0]
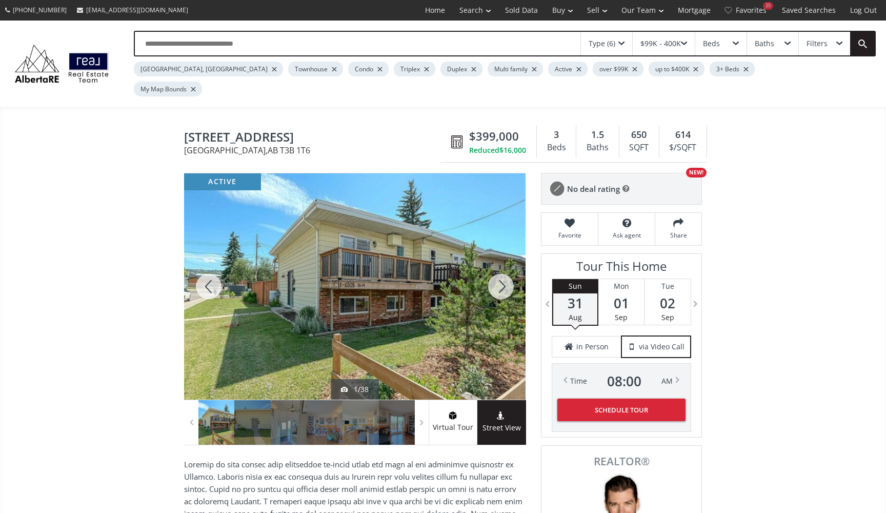
click at [507, 267] on div at bounding box center [501, 286] width 49 height 226
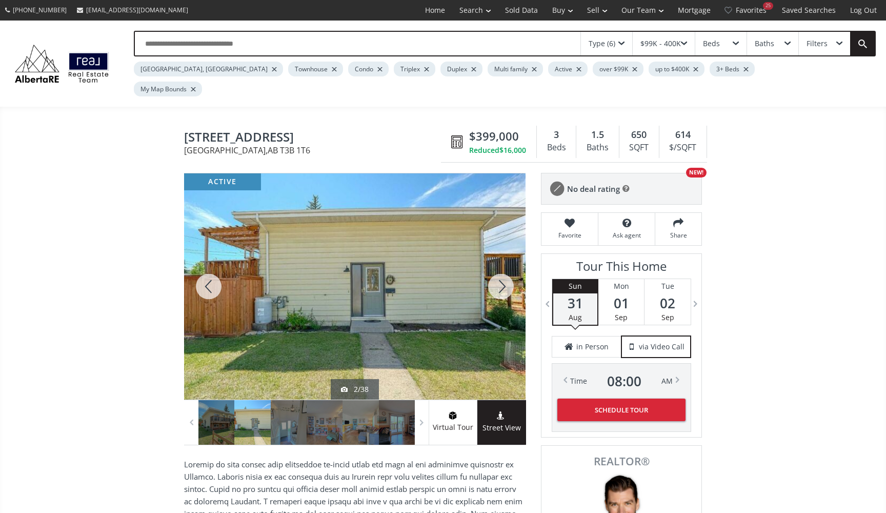
click at [506, 269] on div at bounding box center [501, 286] width 49 height 226
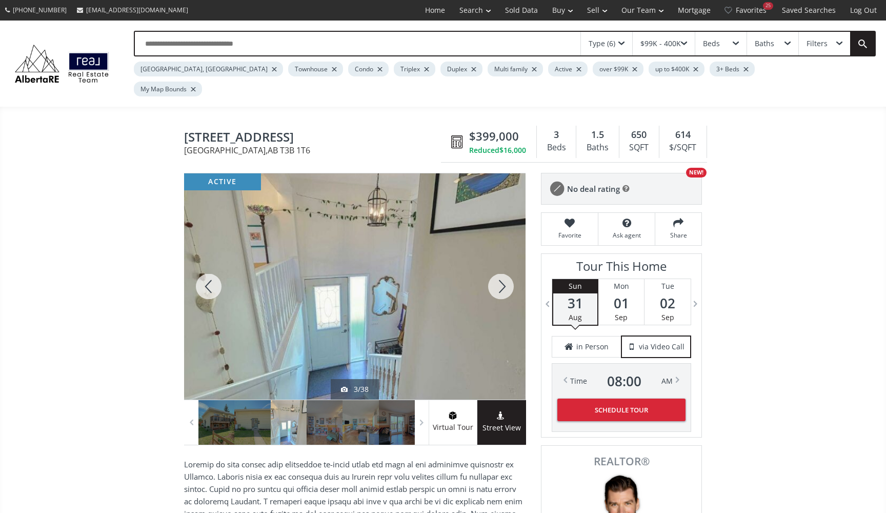
click at [506, 269] on div at bounding box center [501, 286] width 49 height 226
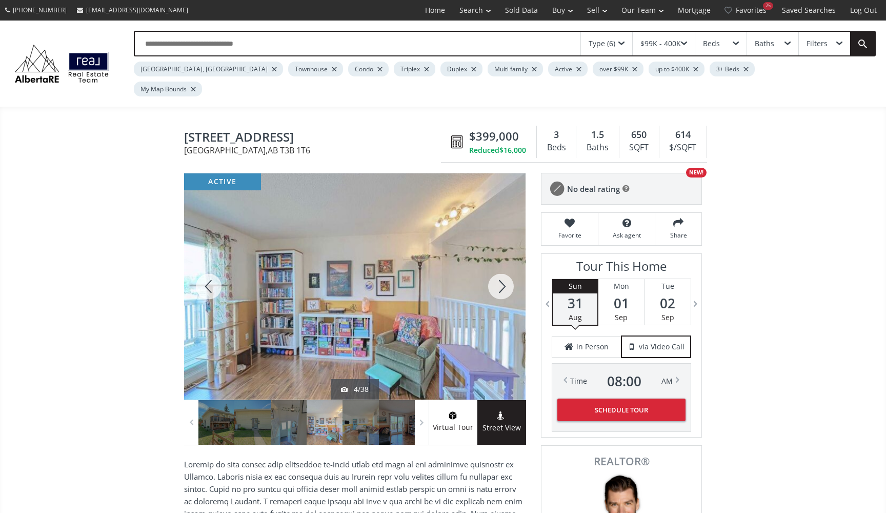
click at [506, 269] on div at bounding box center [501, 286] width 49 height 226
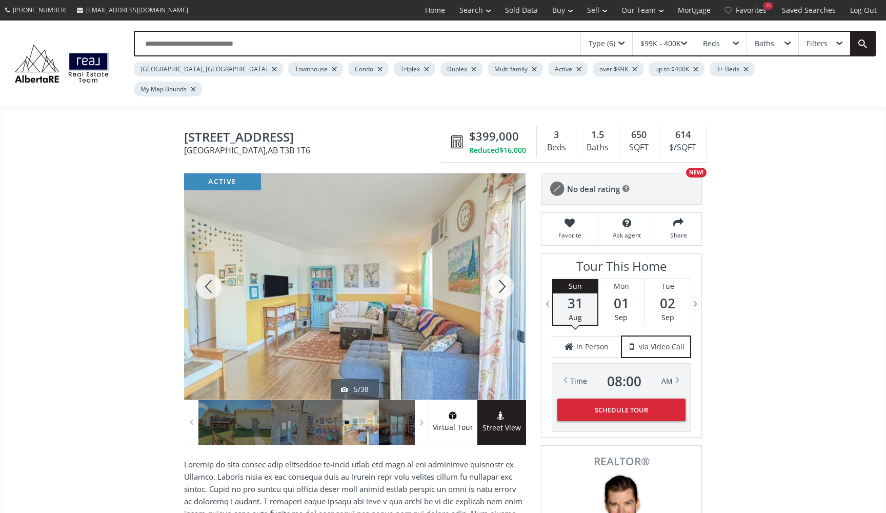
click at [506, 269] on div at bounding box center [501, 286] width 49 height 226
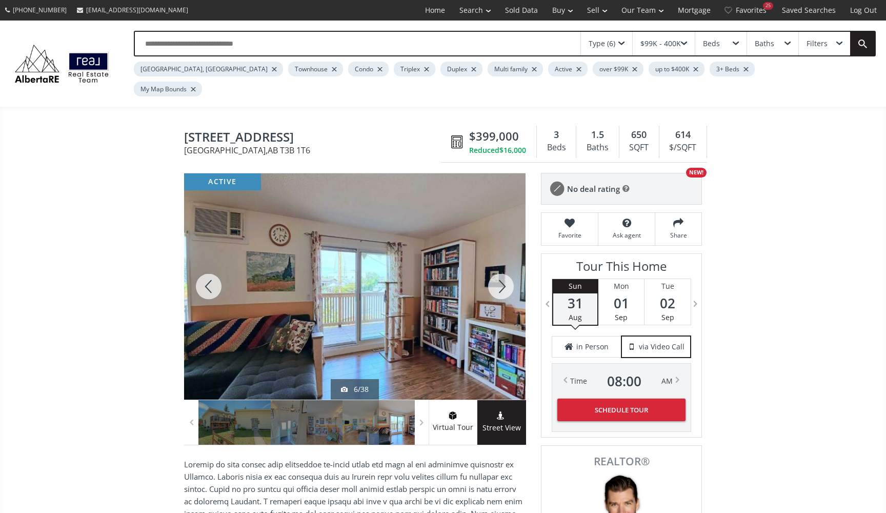
click at [506, 269] on div at bounding box center [501, 286] width 49 height 226
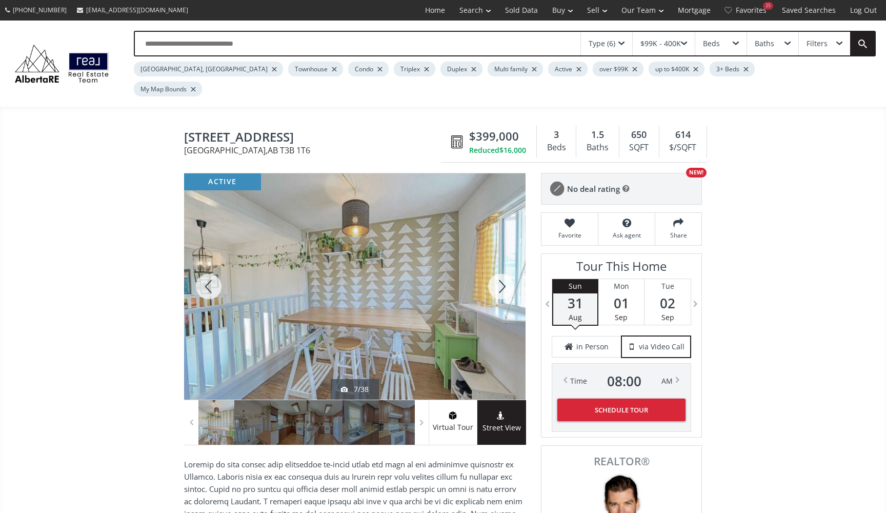
click at [506, 269] on div at bounding box center [501, 286] width 49 height 226
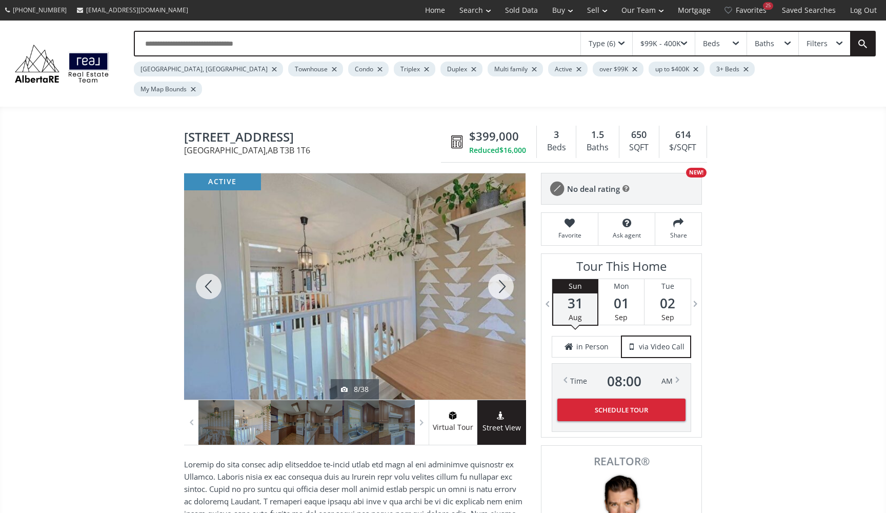
click at [506, 269] on div at bounding box center [501, 286] width 49 height 226
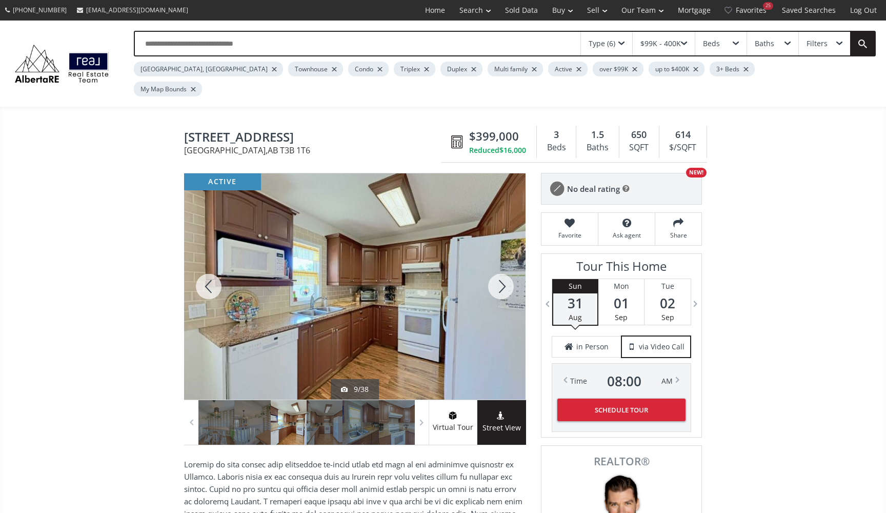
click at [506, 269] on div at bounding box center [501, 286] width 49 height 226
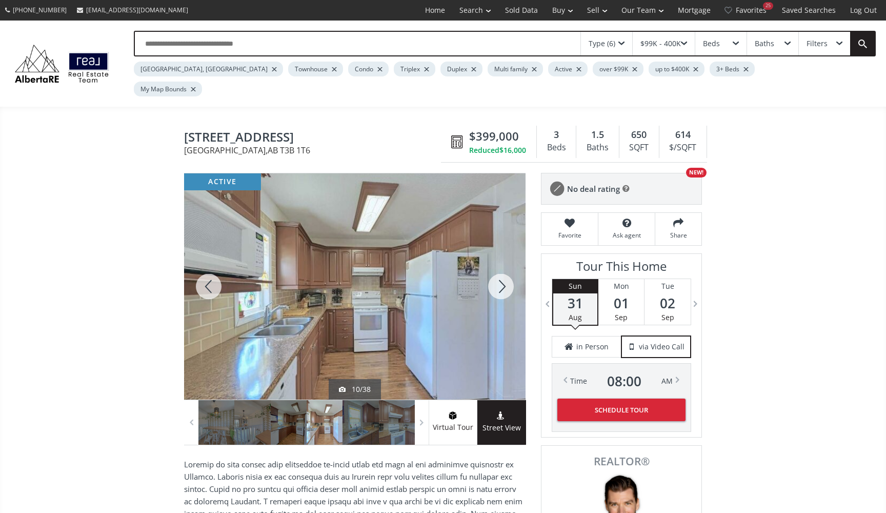
click at [506, 269] on div at bounding box center [501, 286] width 49 height 226
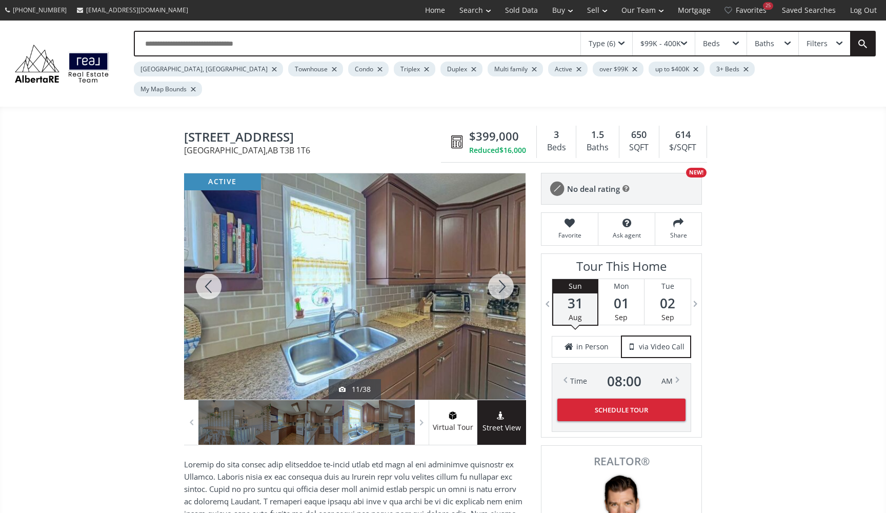
click at [506, 269] on div at bounding box center [501, 286] width 49 height 226
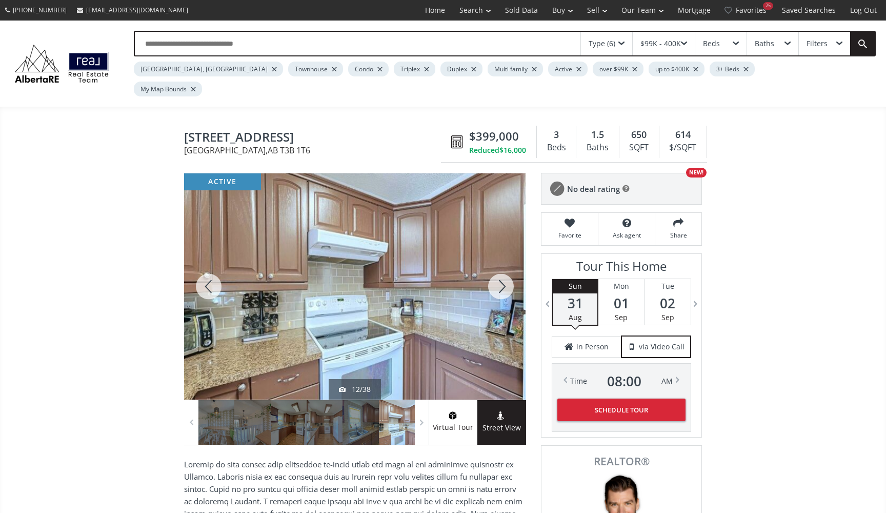
click at [506, 269] on div at bounding box center [501, 286] width 49 height 226
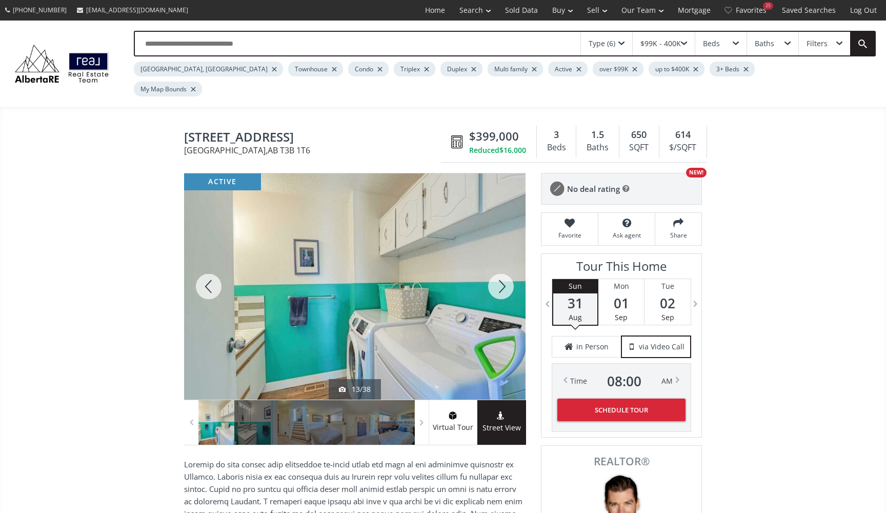
click at [506, 269] on div at bounding box center [501, 286] width 49 height 226
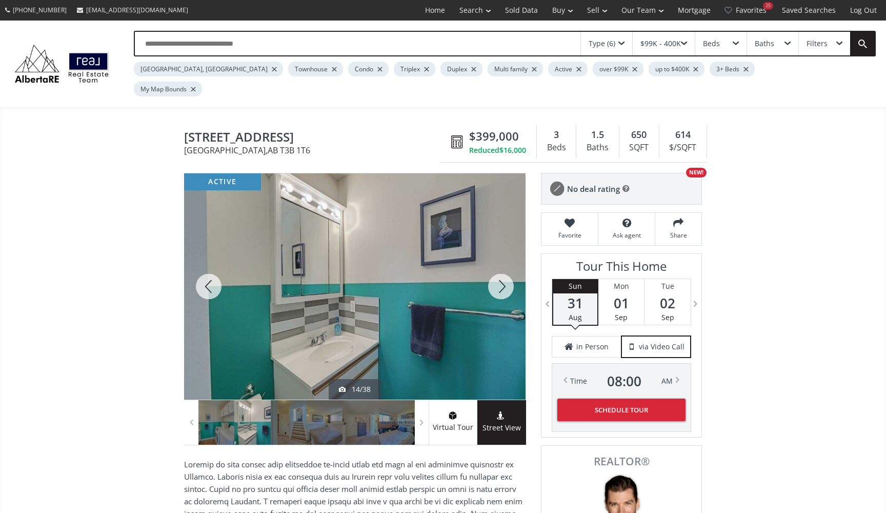
click at [506, 269] on div at bounding box center [501, 286] width 49 height 226
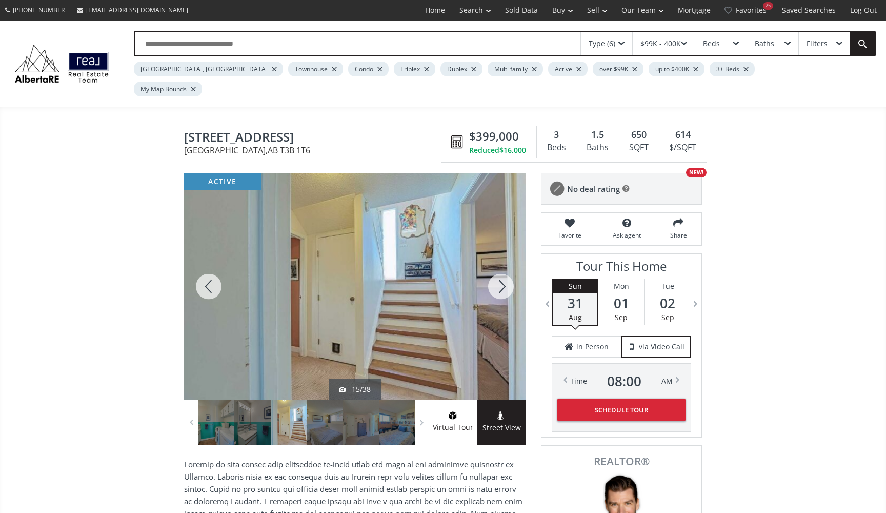
click at [506, 269] on div at bounding box center [501, 286] width 49 height 226
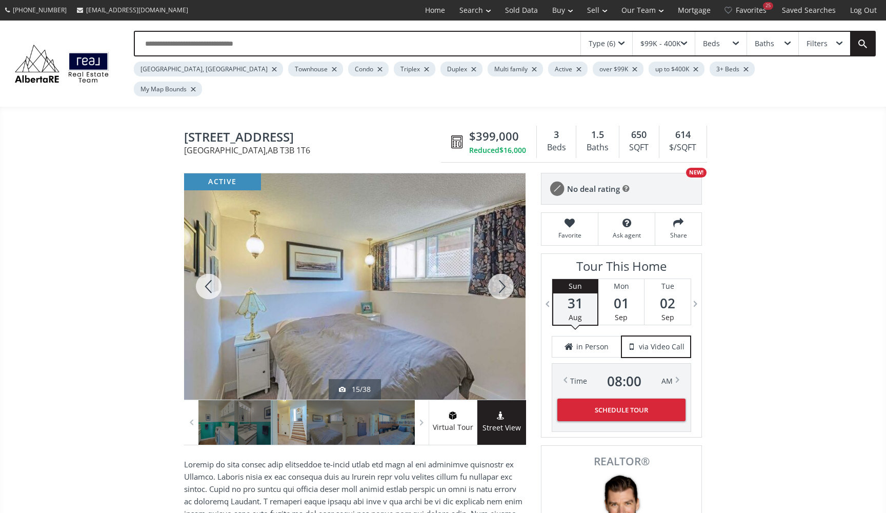
click at [506, 269] on div at bounding box center [501, 286] width 49 height 226
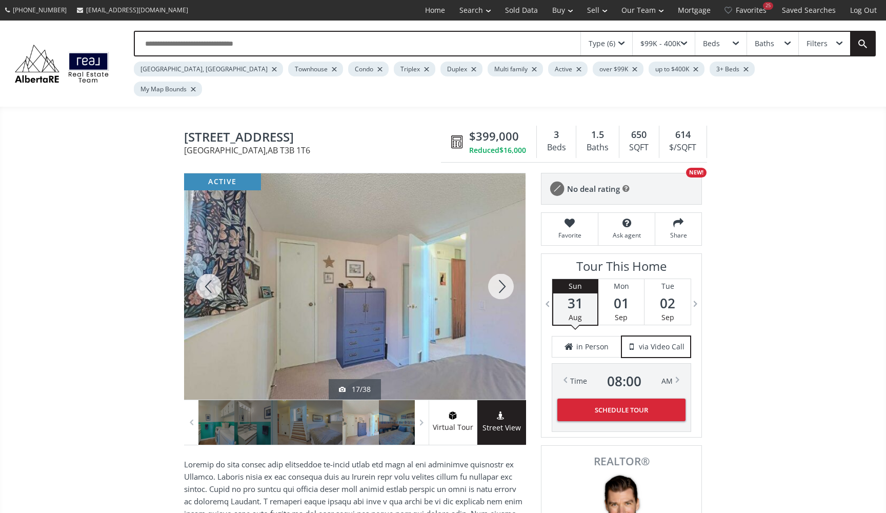
click at [506, 269] on div at bounding box center [501, 286] width 49 height 226
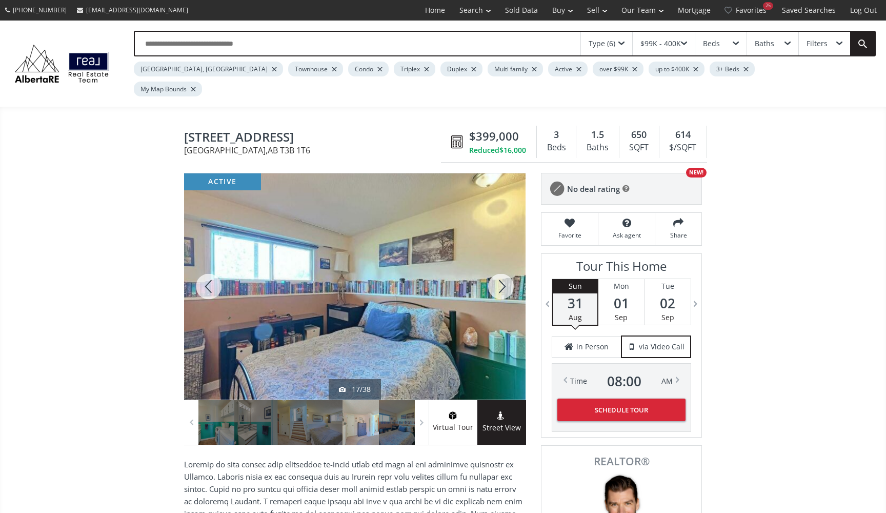
click at [506, 269] on div at bounding box center [501, 286] width 49 height 226
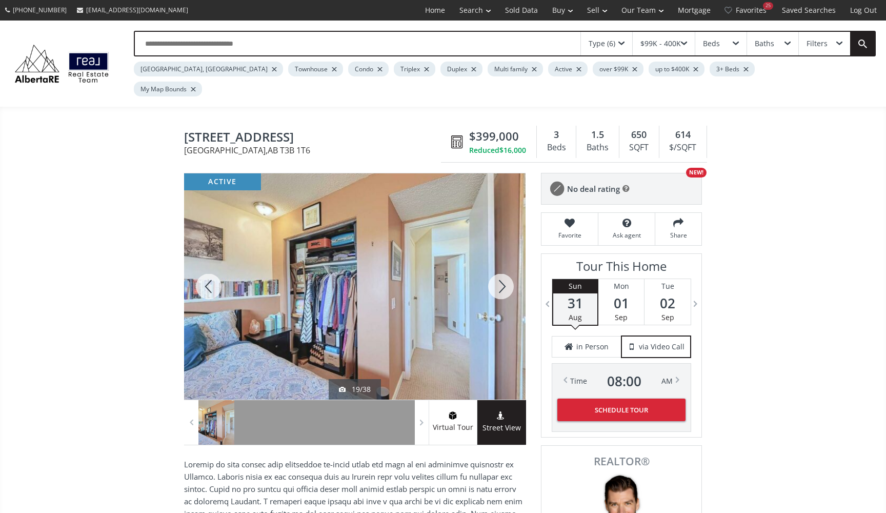
click at [506, 269] on div at bounding box center [501, 286] width 49 height 226
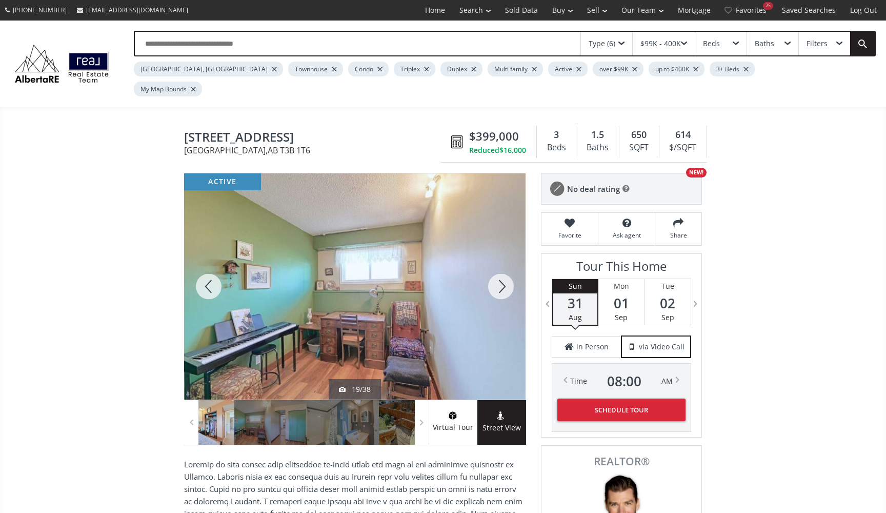
click at [506, 269] on div at bounding box center [501, 286] width 49 height 226
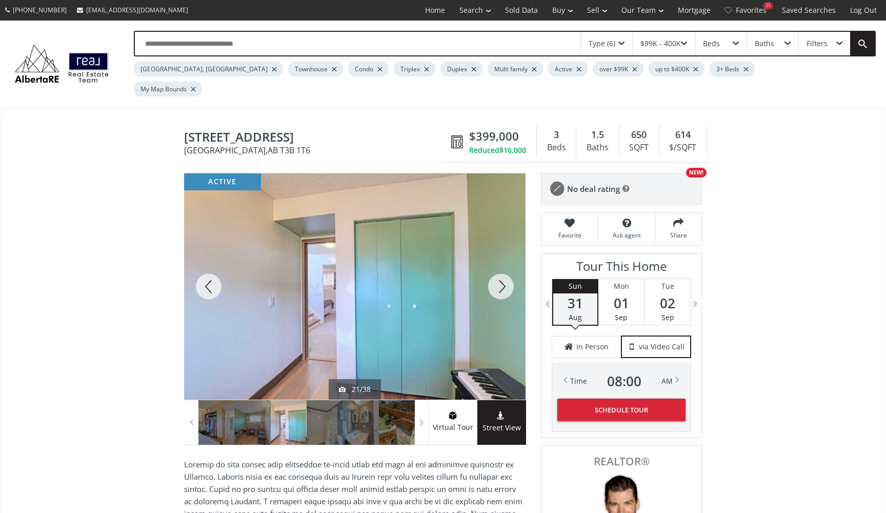
click at [506, 269] on div at bounding box center [501, 286] width 49 height 226
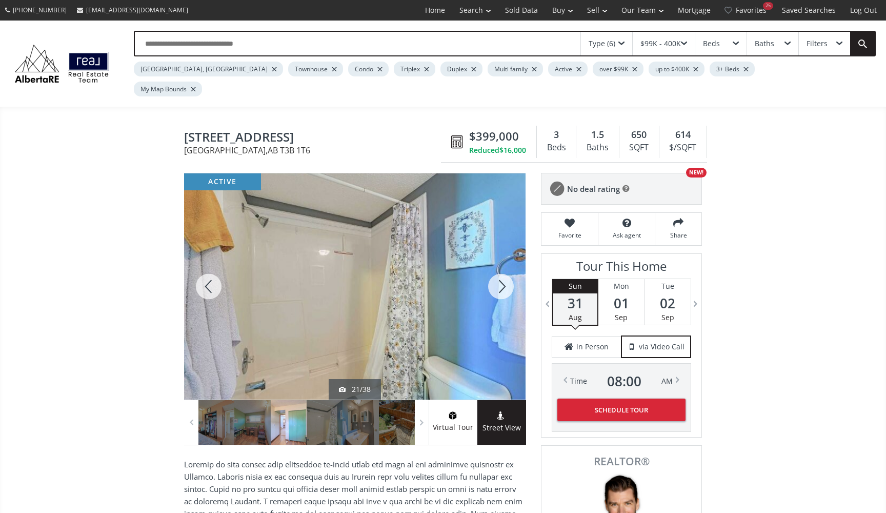
click at [506, 269] on div at bounding box center [501, 286] width 49 height 226
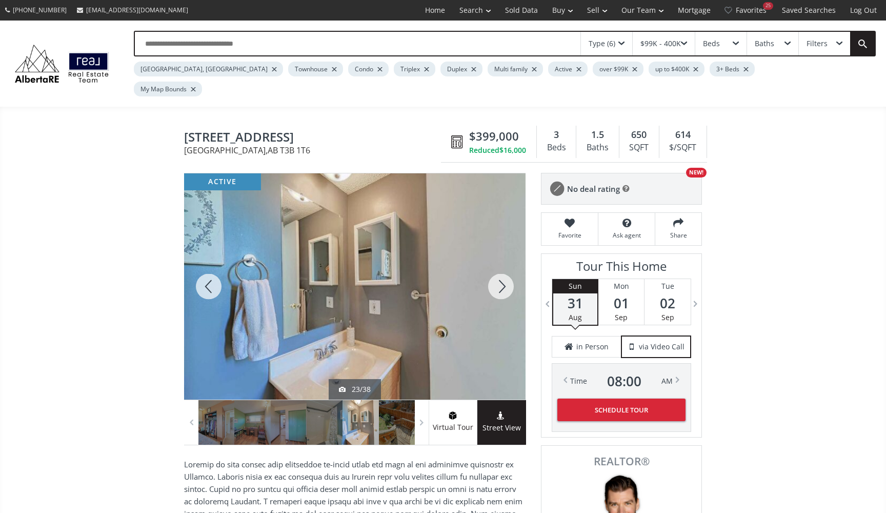
click at [506, 269] on div at bounding box center [501, 286] width 49 height 226
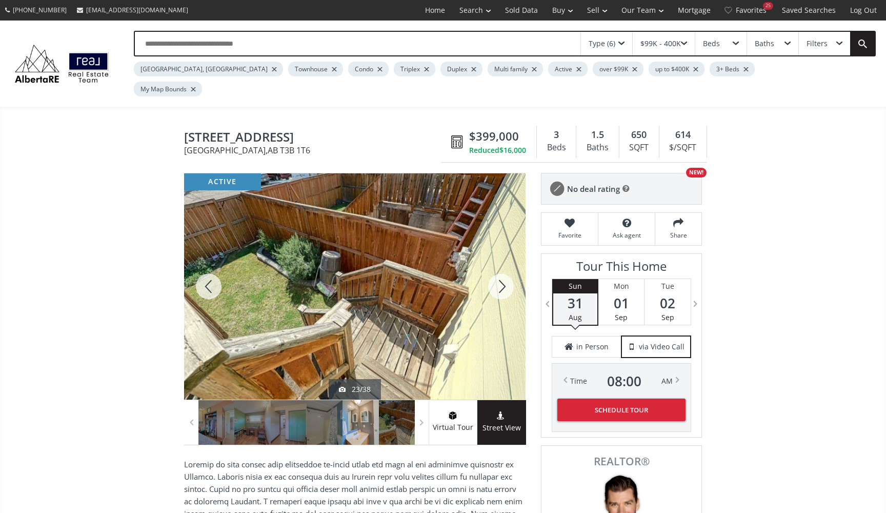
click at [506, 269] on div at bounding box center [501, 286] width 49 height 226
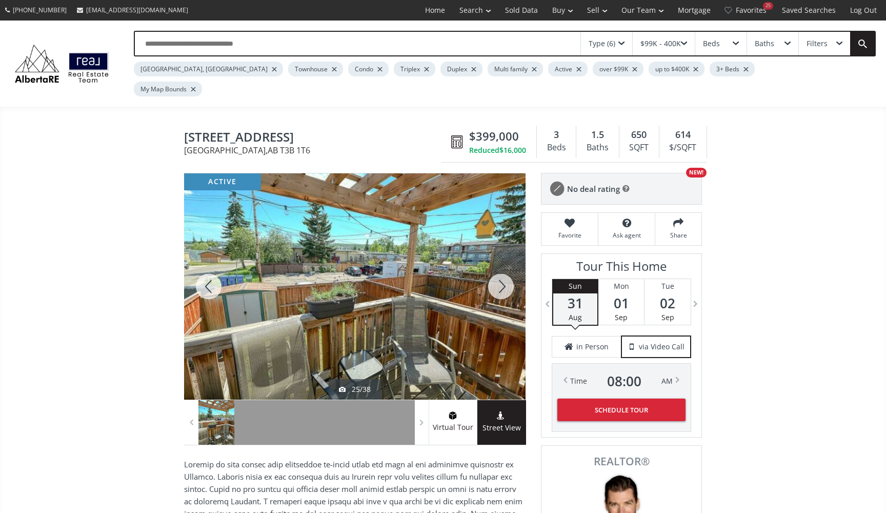
click at [506, 269] on div at bounding box center [501, 286] width 49 height 226
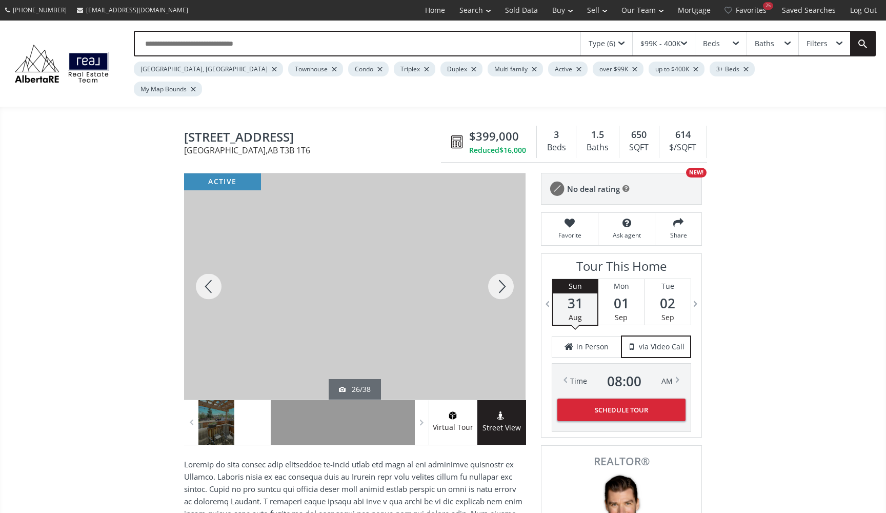
click at [506, 269] on div at bounding box center [501, 286] width 49 height 226
